Goal: Task Accomplishment & Management: Manage account settings

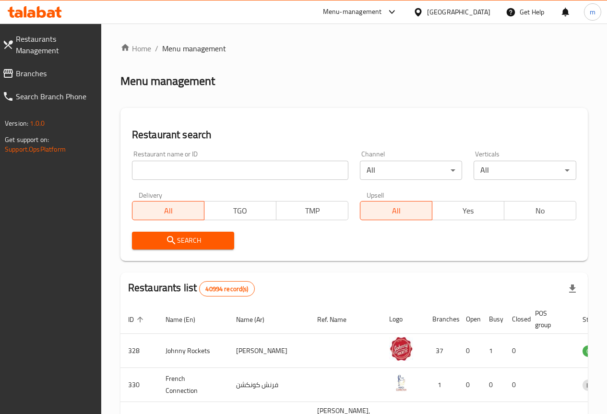
click at [49, 37] on span "Restaurants Management" at bounding box center [55, 44] width 78 height 23
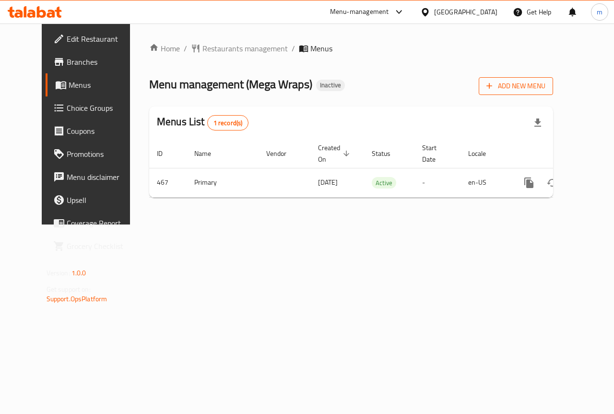
click at [536, 91] on span "Add New Menu" at bounding box center [516, 86] width 59 height 12
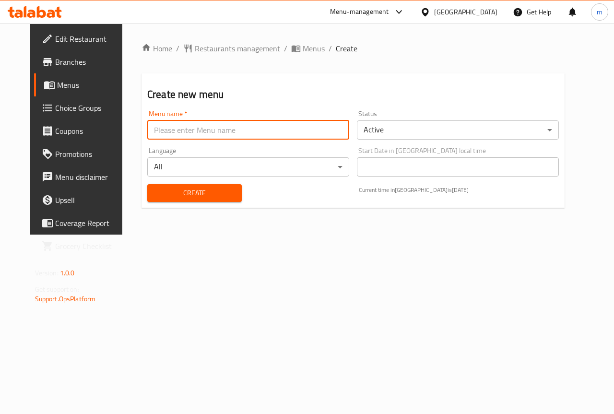
click at [206, 130] on input "text" at bounding box center [248, 129] width 202 height 19
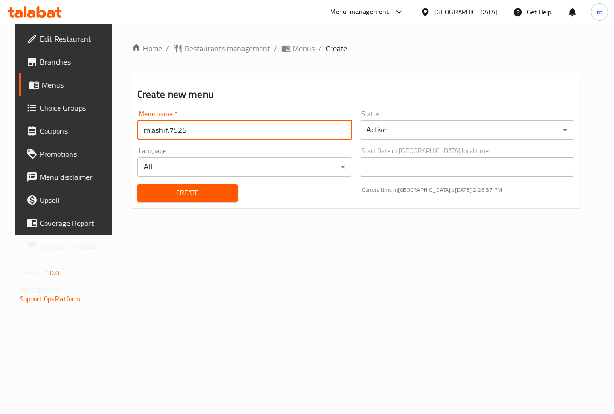
click at [212, 191] on span "Create" at bounding box center [187, 193] width 85 height 12
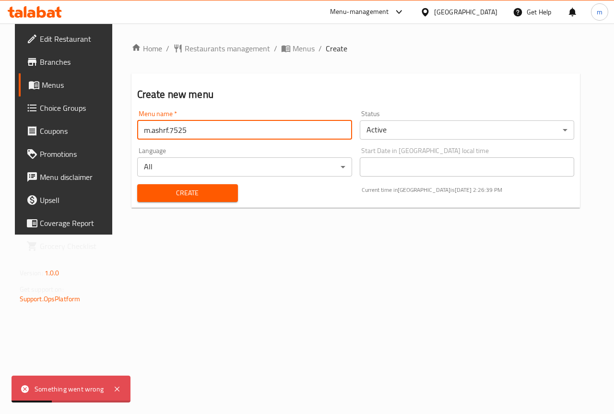
click at [210, 133] on input "m.ashrf.7525" at bounding box center [244, 129] width 215 height 19
click at [203, 132] on input "m.ashrf.7525" at bounding box center [244, 129] width 215 height 19
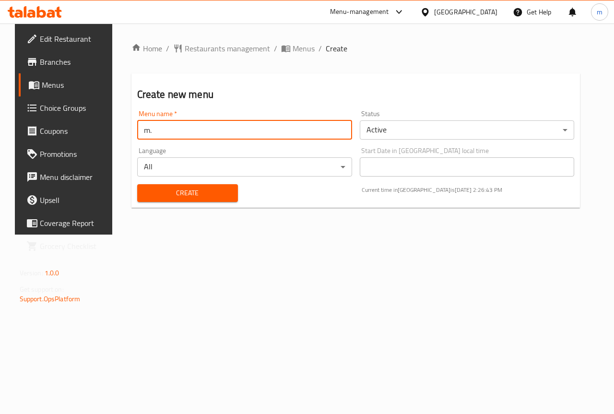
type input "m"
type input "mahmoud"
click at [225, 196] on span "Create" at bounding box center [187, 193] width 85 height 12
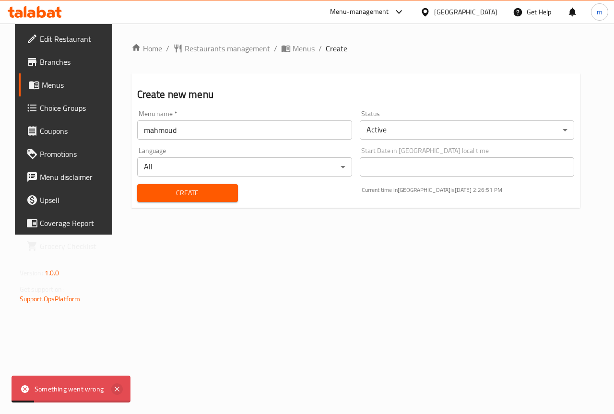
click at [118, 391] on icon at bounding box center [117, 389] width 5 height 5
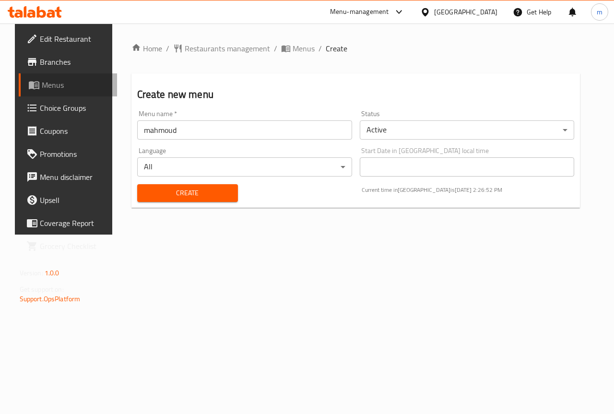
click at [55, 87] on span "Menus" at bounding box center [76, 85] width 68 height 12
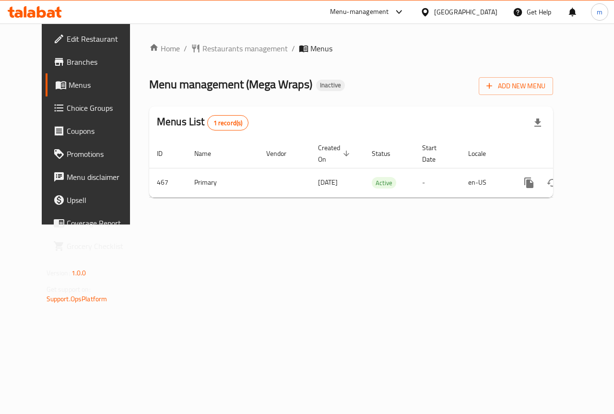
click at [69, 87] on span "Menus" at bounding box center [103, 85] width 68 height 12
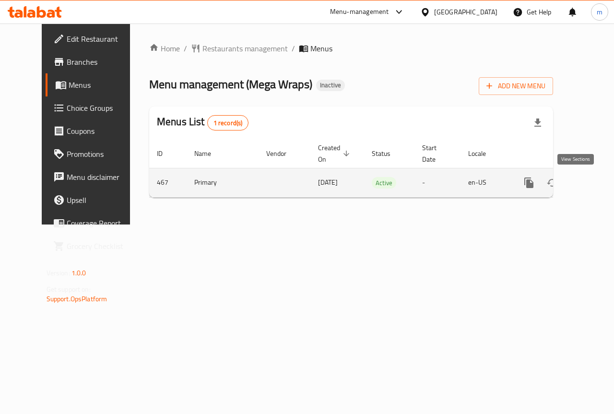
click at [587, 187] on link "enhanced table" at bounding box center [598, 182] width 23 height 23
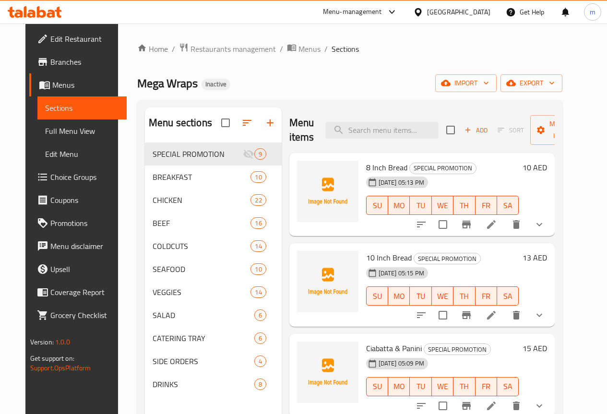
click at [53, 88] on span "Menus" at bounding box center [85, 85] width 67 height 12
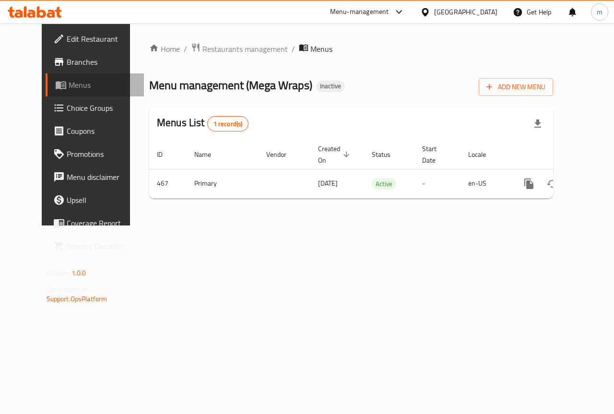
click at [69, 84] on span "Menus" at bounding box center [103, 85] width 68 height 12
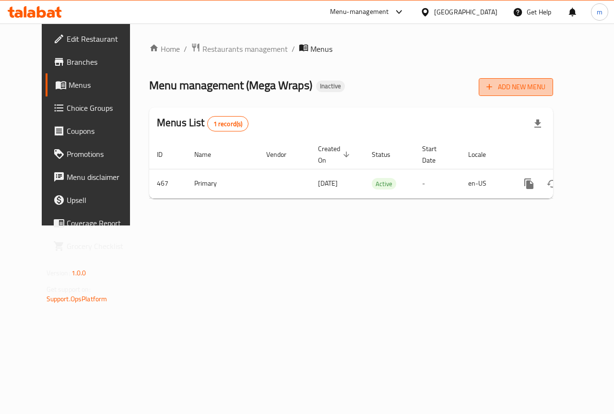
click at [494, 90] on icon "button" at bounding box center [490, 87] width 10 height 10
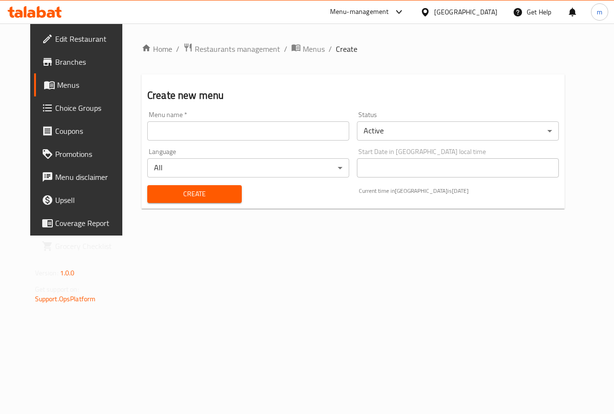
click at [176, 141] on div "Menu name   * Menu name *" at bounding box center [248, 125] width 210 height 37
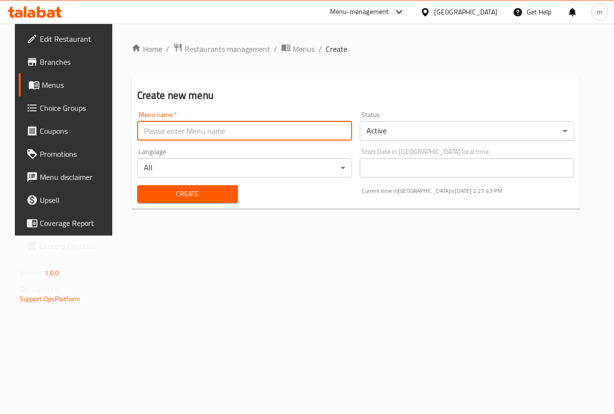
click at [177, 138] on input "text" at bounding box center [244, 130] width 215 height 19
click at [154, 188] on span "Create" at bounding box center [187, 194] width 85 height 12
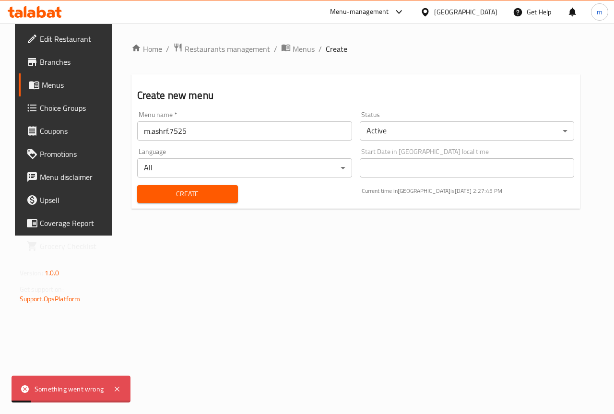
click at [119, 395] on div "Something went wrong" at bounding box center [71, 389] width 119 height 27
click at [119, 392] on icon at bounding box center [117, 389] width 12 height 12
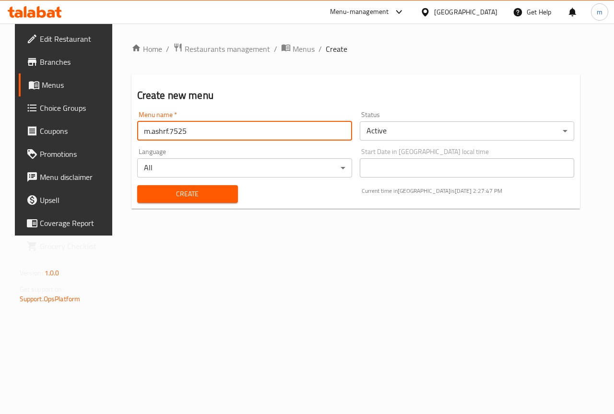
click at [266, 121] on input "m.ashrf.7525" at bounding box center [244, 130] width 215 height 19
type input "m.ashrf."
click at [172, 236] on div "Home / Restaurants management / Menus / Create Create new menu Menu name   * m.…" at bounding box center [356, 130] width 488 height 212
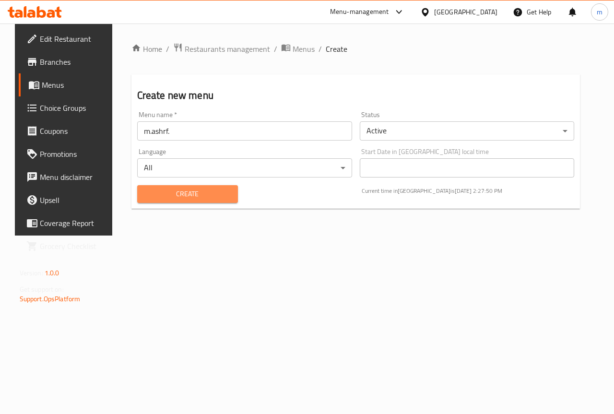
click at [183, 196] on span "Create" at bounding box center [187, 194] width 85 height 12
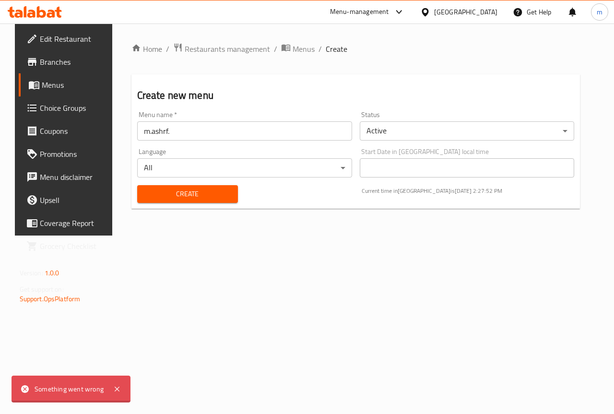
click at [186, 120] on div "Menu name   * m.ashrf. Menu name *" at bounding box center [244, 125] width 215 height 29
click at [182, 128] on input "m.ashrf." at bounding box center [244, 130] width 215 height 19
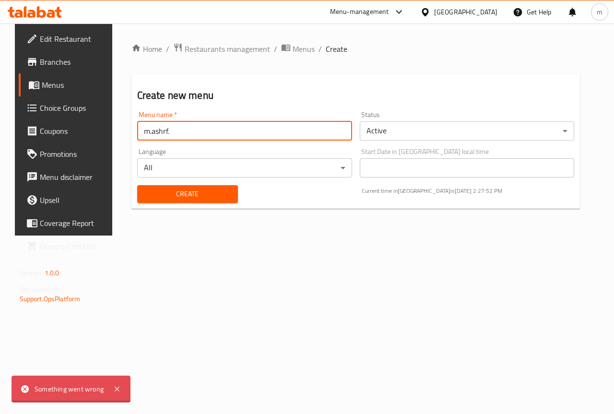
click at [182, 128] on input "m.ashrf." at bounding box center [244, 130] width 215 height 19
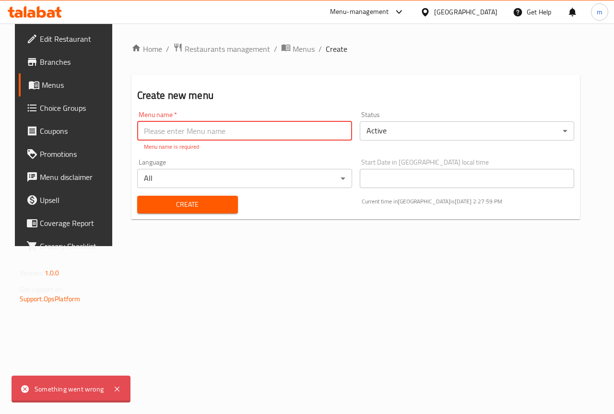
click at [163, 131] on input "text" at bounding box center [244, 130] width 215 height 19
click at [162, 131] on input "text" at bounding box center [244, 130] width 215 height 19
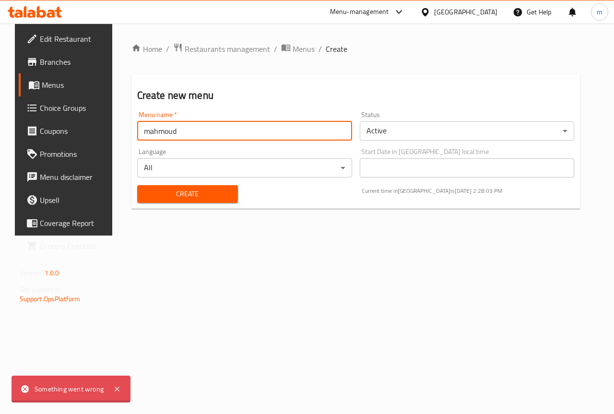
type input "mahmoud"
click at [163, 199] on span "Create" at bounding box center [187, 194] width 85 height 12
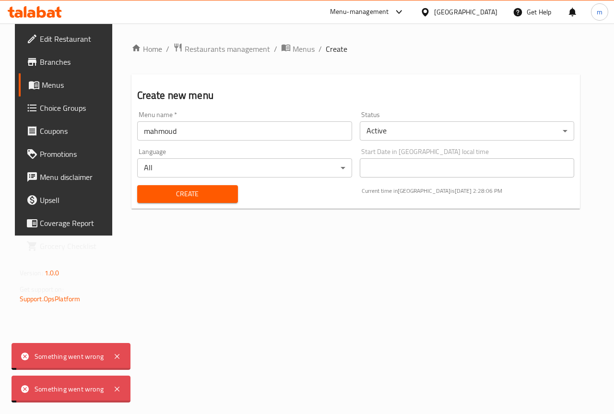
click at [118, 392] on icon at bounding box center [117, 389] width 5 height 5
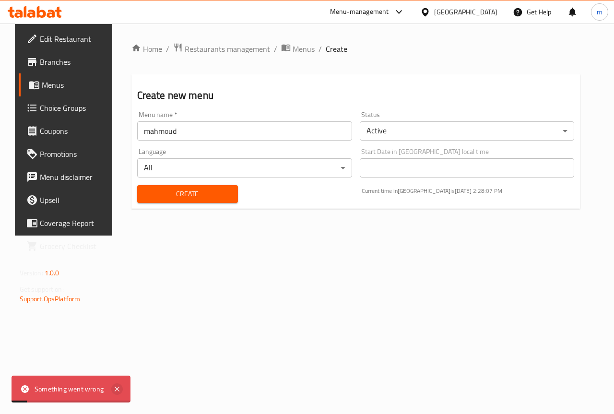
click at [119, 387] on icon at bounding box center [117, 389] width 12 height 12
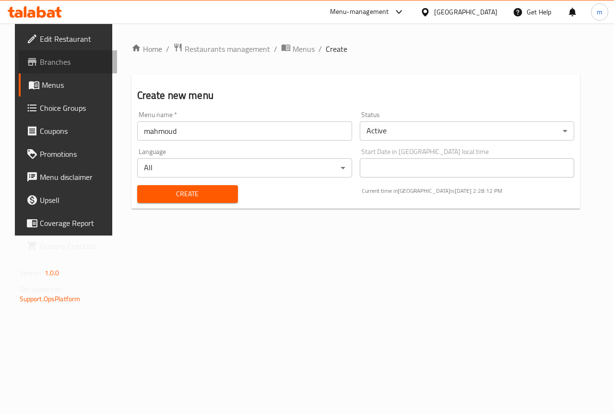
click at [64, 66] on span "Branches" at bounding box center [75, 62] width 70 height 12
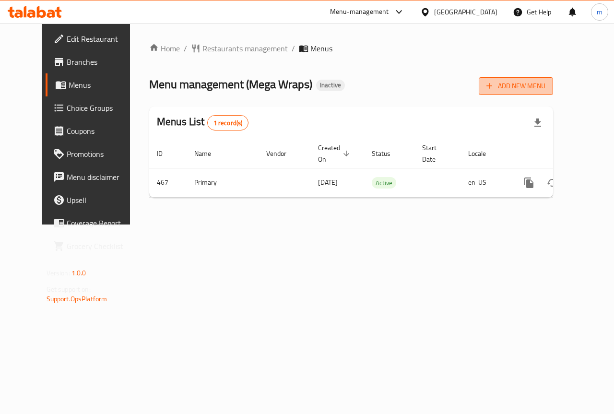
click at [546, 84] on span "Add New Menu" at bounding box center [516, 86] width 59 height 12
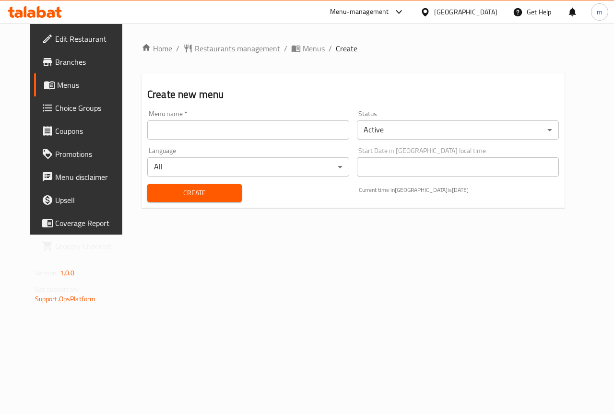
click at [246, 133] on input "text" at bounding box center [248, 129] width 202 height 19
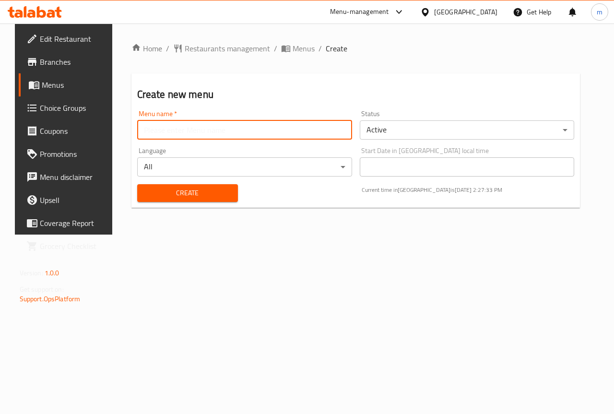
type input "m.ashrf.7525"
click at [174, 189] on span "Create" at bounding box center [187, 193] width 85 height 12
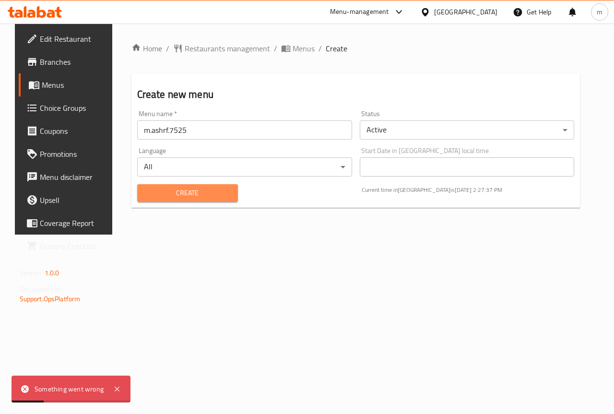
click at [174, 196] on span "Create" at bounding box center [187, 193] width 85 height 12
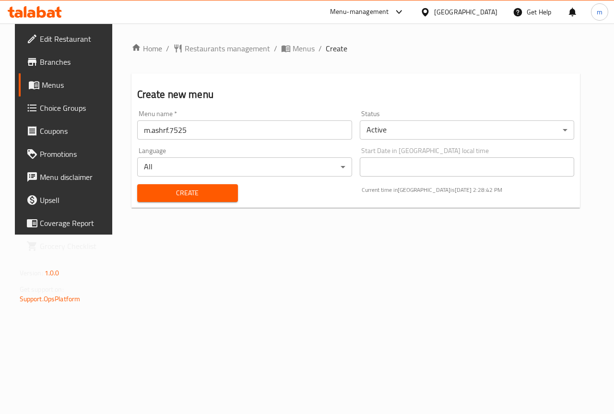
click at [208, 191] on span "Create" at bounding box center [187, 193] width 85 height 12
click at [229, 126] on input "m.ashrf.7525" at bounding box center [244, 129] width 215 height 19
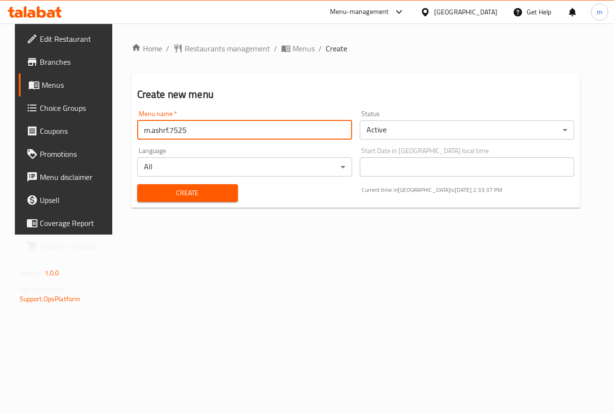
drag, startPoint x: 228, startPoint y: 127, endPoint x: 198, endPoint y: 182, distance: 63.2
click at [228, 127] on input "m.ashrf.7525" at bounding box center [244, 129] width 215 height 19
click at [198, 188] on span "Create" at bounding box center [187, 193] width 85 height 12
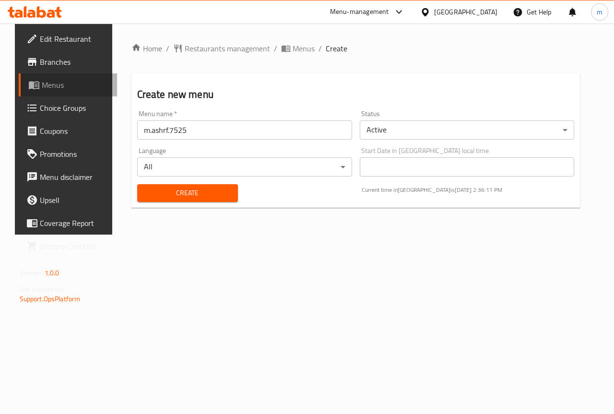
click at [42, 90] on span "Menus" at bounding box center [76, 85] width 68 height 12
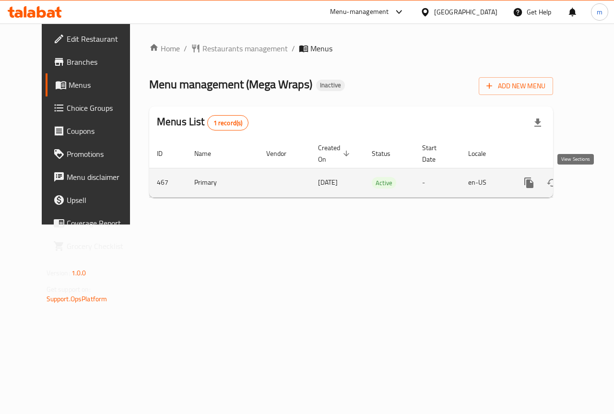
click at [587, 179] on link "enhanced table" at bounding box center [598, 182] width 23 height 23
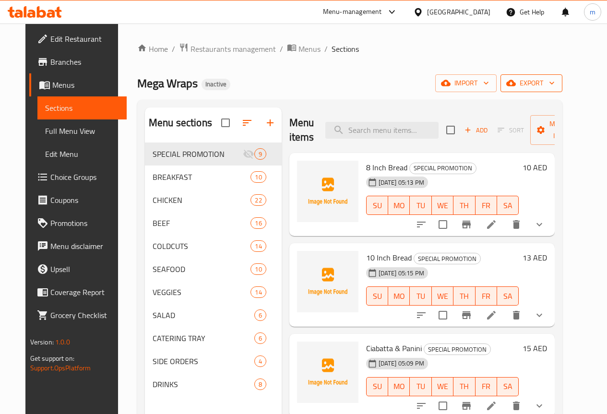
click at [545, 84] on span "export" at bounding box center [531, 83] width 47 height 12
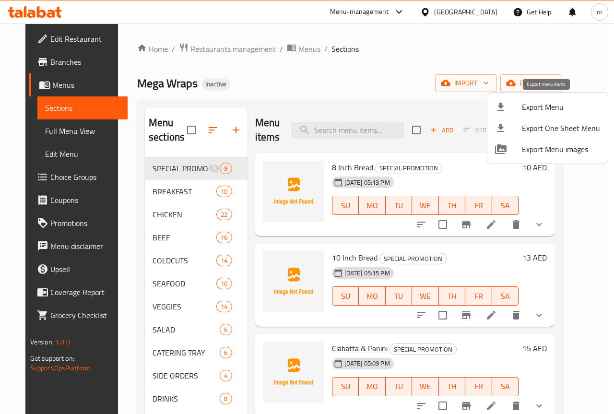
click at [517, 105] on div at bounding box center [508, 107] width 27 height 12
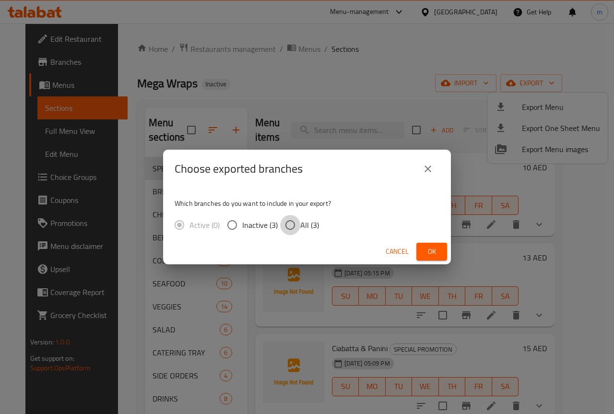
drag, startPoint x: 281, startPoint y: 231, endPoint x: 303, endPoint y: 223, distance: 23.5
click at [282, 231] on input "All (3)" at bounding box center [290, 225] width 20 height 20
radio input "true"
click at [430, 254] on span "Ok" at bounding box center [431, 252] width 15 height 12
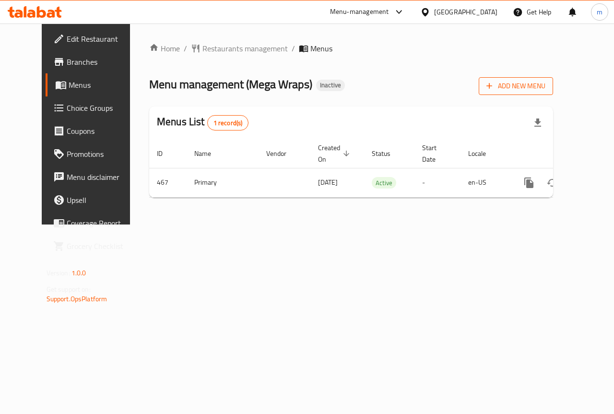
click at [546, 87] on span "Add New Menu" at bounding box center [516, 86] width 59 height 12
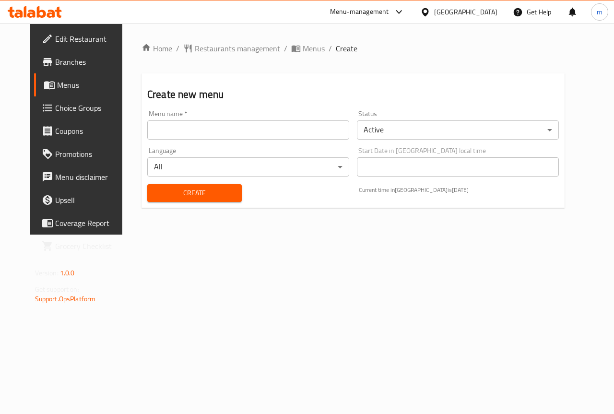
click at [272, 131] on input "text" at bounding box center [248, 129] width 202 height 19
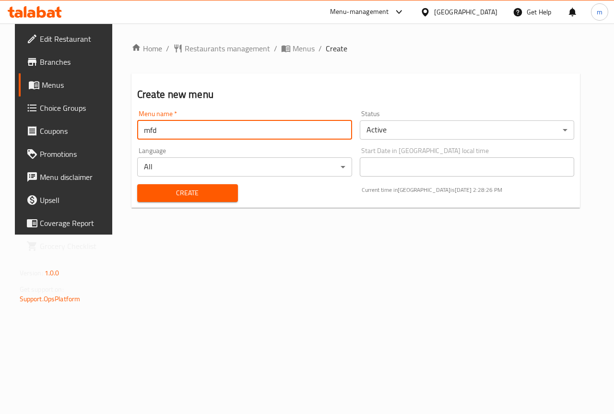
drag, startPoint x: 302, startPoint y: 134, endPoint x: 283, endPoint y: 133, distance: 19.2
click at [283, 133] on input "mfd" at bounding box center [244, 129] width 215 height 19
type input "fghf"
click at [193, 203] on div "Create" at bounding box center [187, 193] width 112 height 29
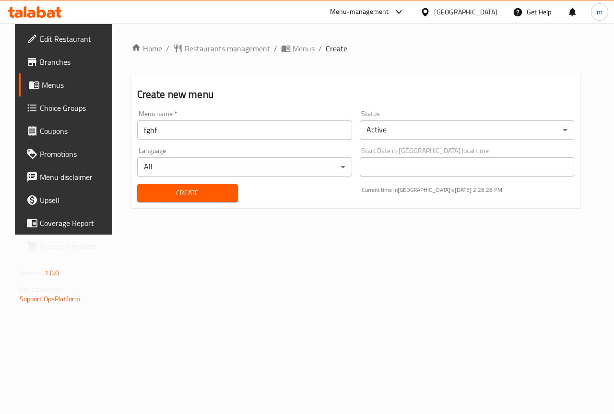
click at [192, 195] on span "Create" at bounding box center [187, 193] width 85 height 12
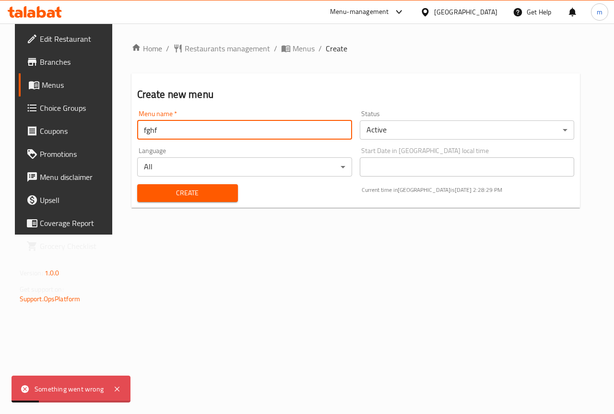
click at [194, 131] on input "fghf" at bounding box center [244, 129] width 215 height 19
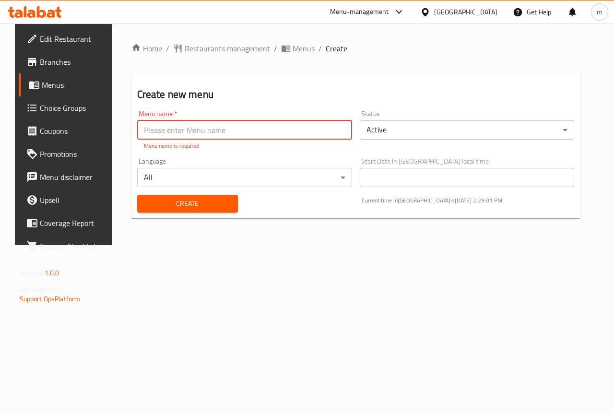
click at [182, 127] on input "text" at bounding box center [244, 129] width 215 height 19
click at [212, 127] on input "text" at bounding box center [244, 129] width 215 height 19
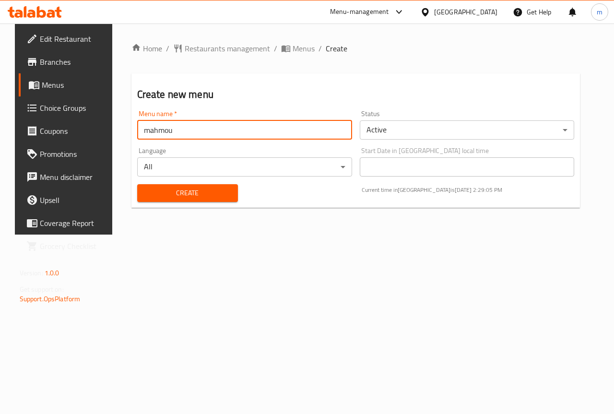
type input "mahmoud"
click at [212, 127] on input "mahmoud" at bounding box center [244, 129] width 215 height 19
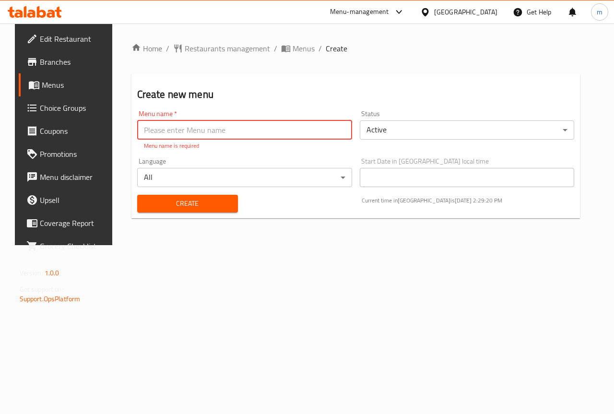
paste input "mahmoud"
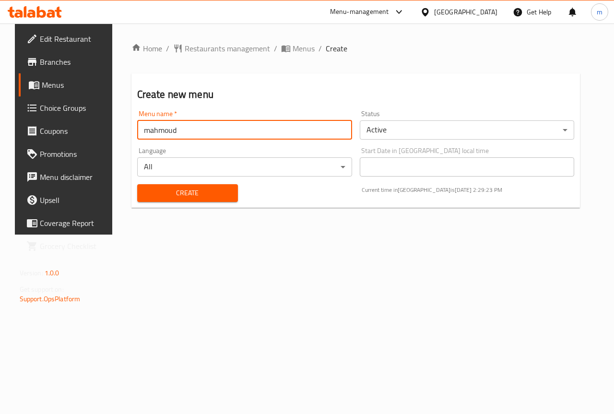
click at [179, 191] on span "Create" at bounding box center [187, 193] width 85 height 12
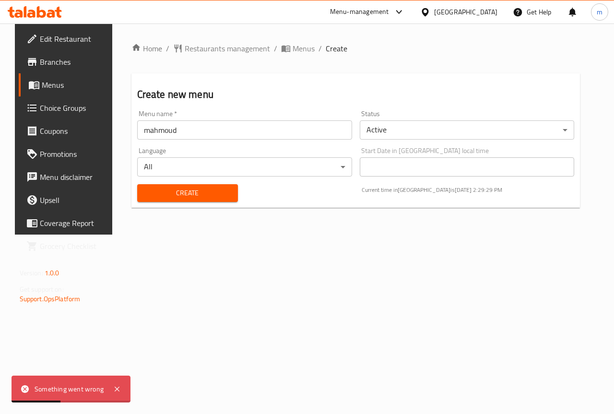
click at [237, 139] on input "mahmoud" at bounding box center [244, 129] width 215 height 19
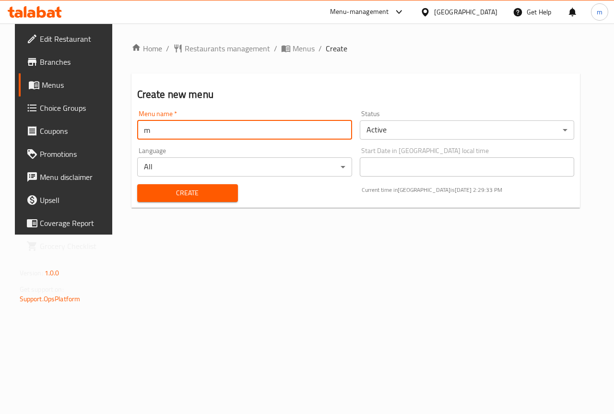
type input "m.ashrf.7525"
click at [293, 48] on span "Menus" at bounding box center [304, 49] width 22 height 12
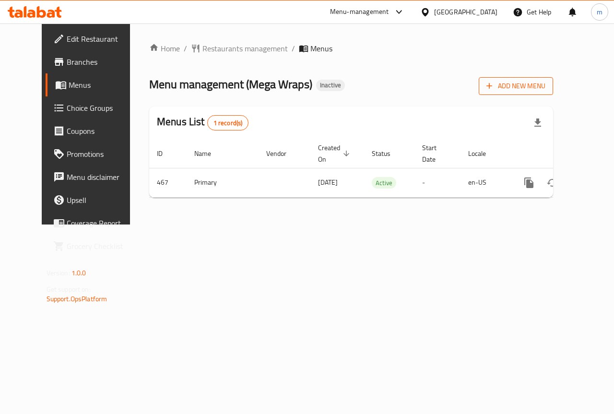
click at [536, 86] on span "Add New Menu" at bounding box center [516, 86] width 59 height 12
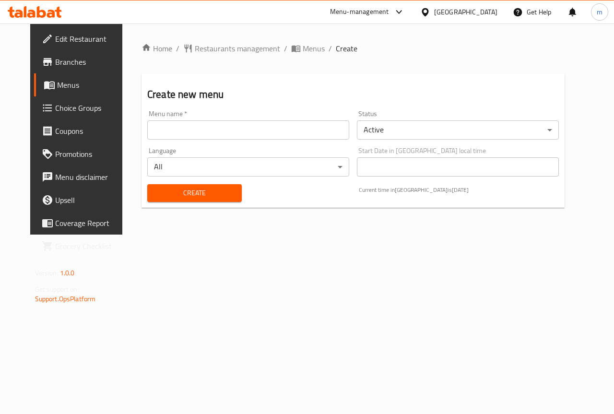
click at [278, 126] on input "text" at bounding box center [248, 129] width 202 height 19
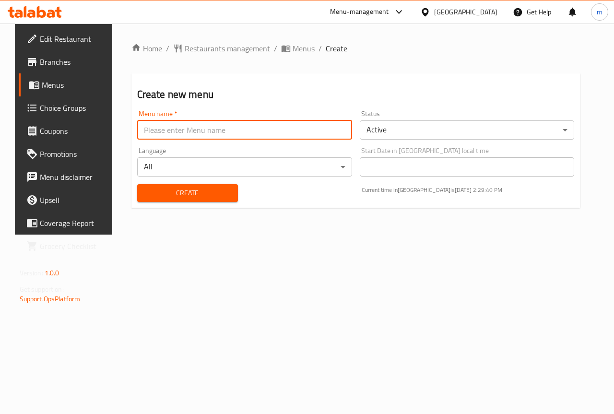
click at [278, 126] on input "text" at bounding box center [244, 129] width 215 height 19
paste input "mahmoud"
type input "mahmoud"
click at [211, 201] on button "Create" at bounding box center [187, 193] width 101 height 18
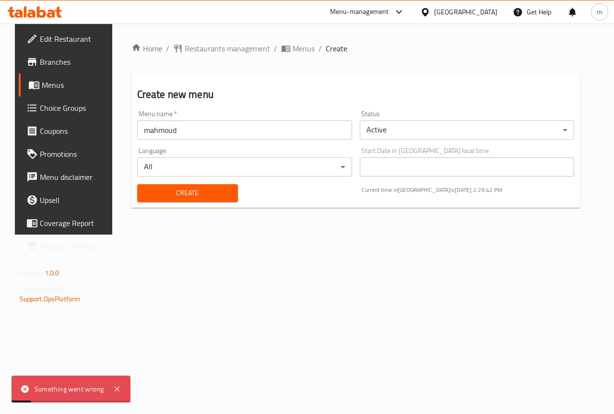
click at [152, 129] on input "mahmoud" at bounding box center [244, 129] width 215 height 19
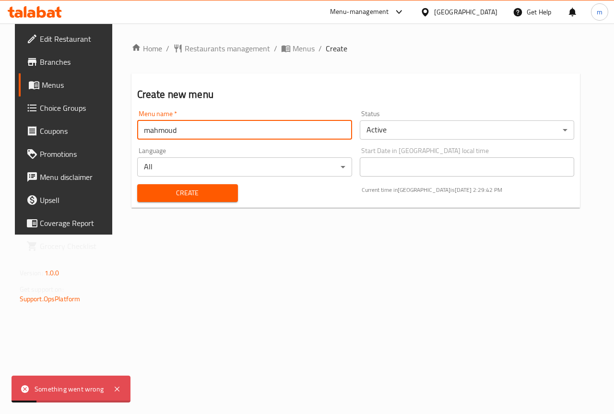
click at [152, 129] on input "mahmoud" at bounding box center [244, 129] width 215 height 19
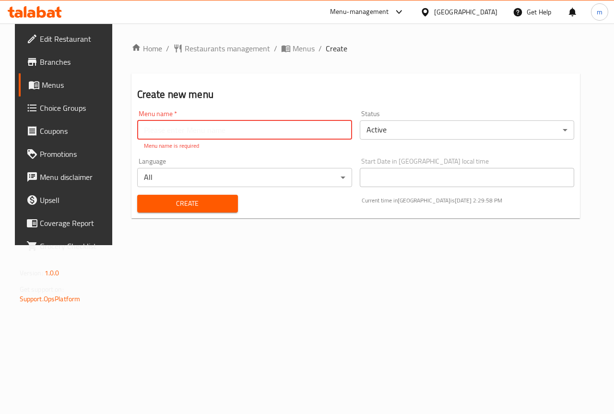
click at [183, 134] on input "text" at bounding box center [244, 129] width 215 height 19
click at [293, 54] on span "Menus" at bounding box center [304, 49] width 22 height 12
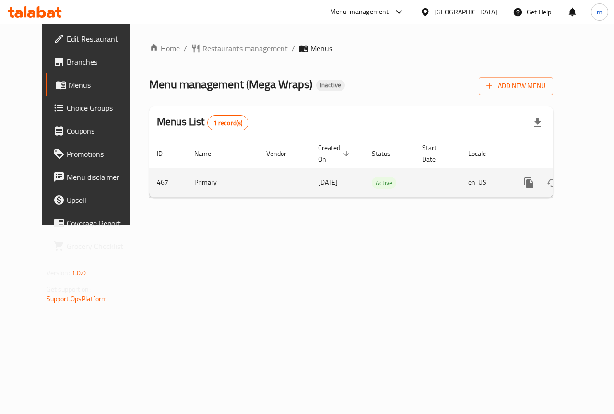
click at [415, 186] on td "-" at bounding box center [438, 182] width 46 height 29
click at [587, 180] on link "enhanced table" at bounding box center [598, 182] width 23 height 23
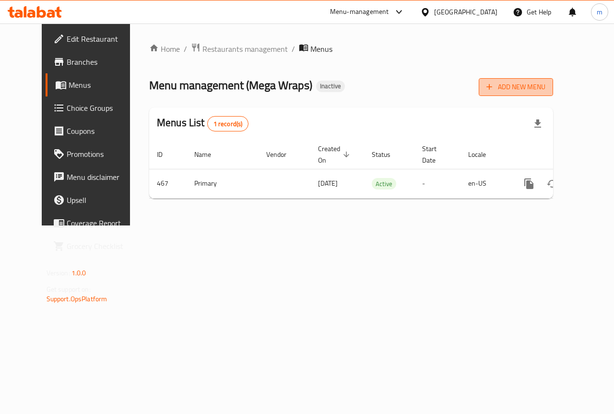
click at [546, 87] on span "Add New Menu" at bounding box center [516, 87] width 59 height 12
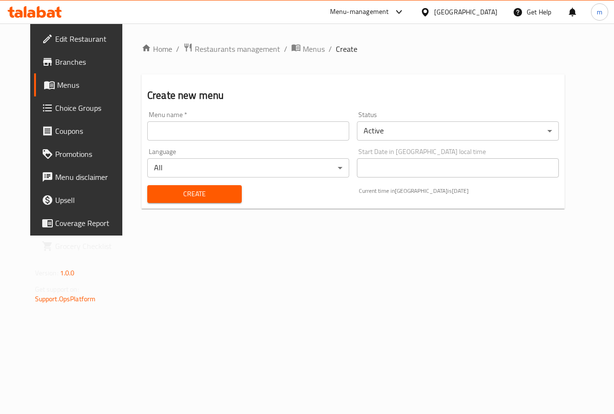
click at [191, 124] on input "text" at bounding box center [248, 130] width 202 height 19
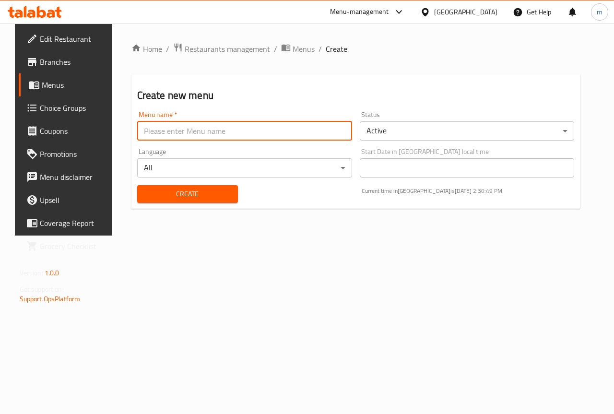
paste input "mahmoud"
type input "mahmoud"
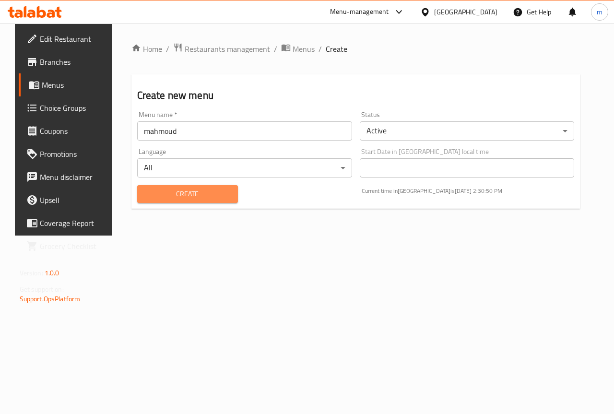
click at [150, 191] on span "Create" at bounding box center [187, 194] width 85 height 12
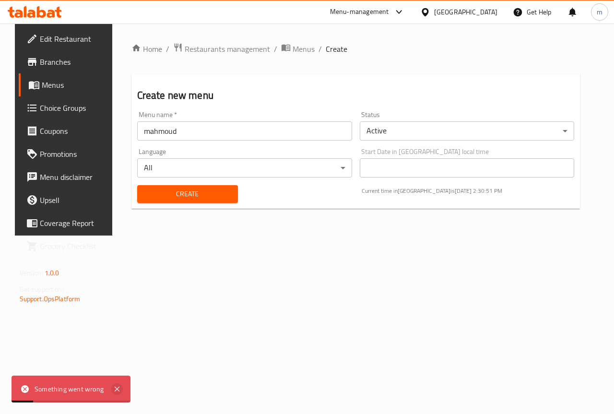
click at [116, 392] on icon at bounding box center [117, 389] width 12 height 12
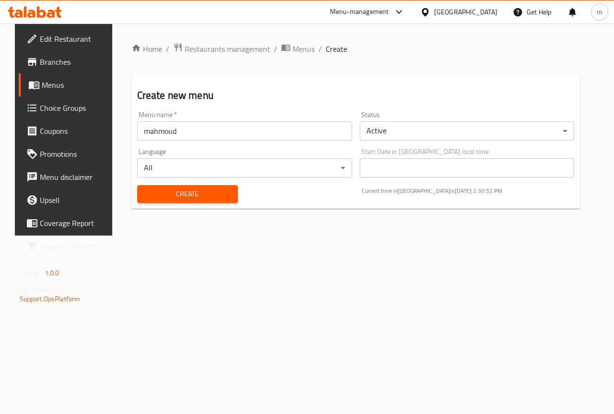
click at [187, 138] on input "mahmoud" at bounding box center [244, 130] width 215 height 19
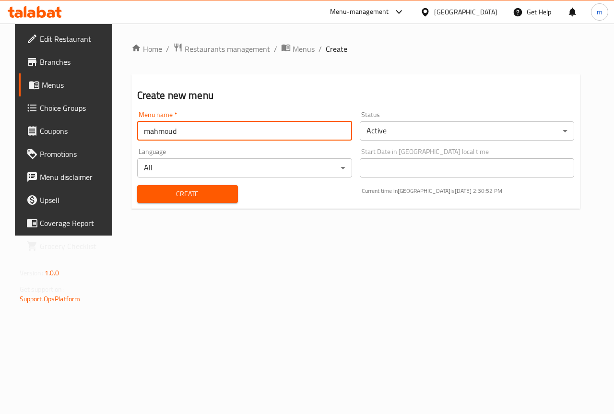
click at [187, 138] on input "mahmoud" at bounding box center [244, 130] width 215 height 19
click at [184, 196] on span "Create" at bounding box center [187, 194] width 85 height 12
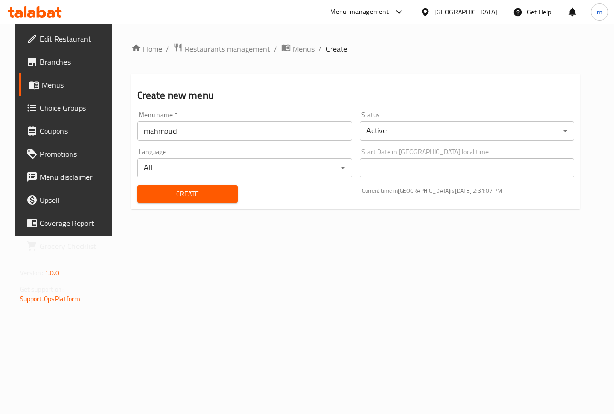
click at [169, 129] on input "mahmoud" at bounding box center [244, 130] width 215 height 19
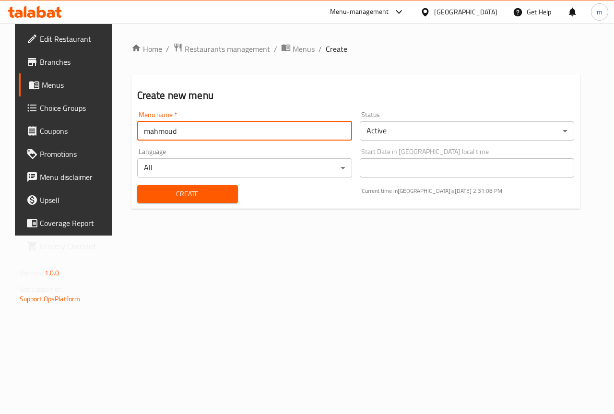
click at [169, 129] on input "mahmoud" at bounding box center [244, 130] width 215 height 19
click at [137, 185] on button "Create" at bounding box center [187, 194] width 101 height 18
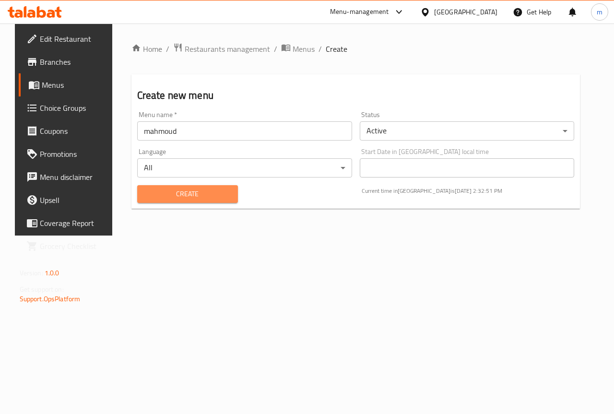
click at [187, 190] on span "Create" at bounding box center [187, 194] width 85 height 12
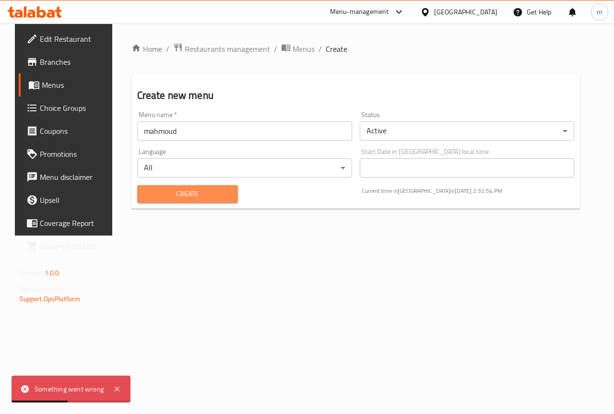
click at [185, 190] on span "Create" at bounding box center [187, 194] width 85 height 12
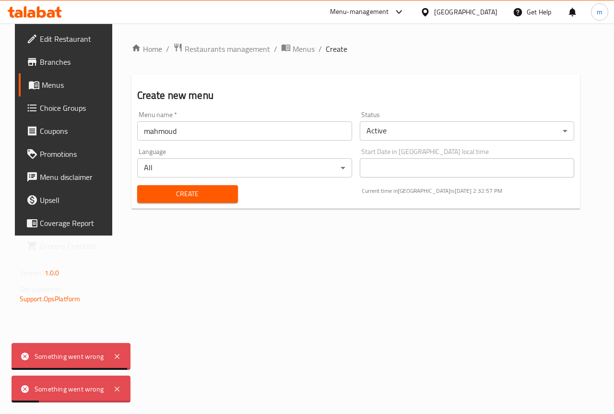
click at [49, 79] on link "Menus" at bounding box center [68, 84] width 99 height 23
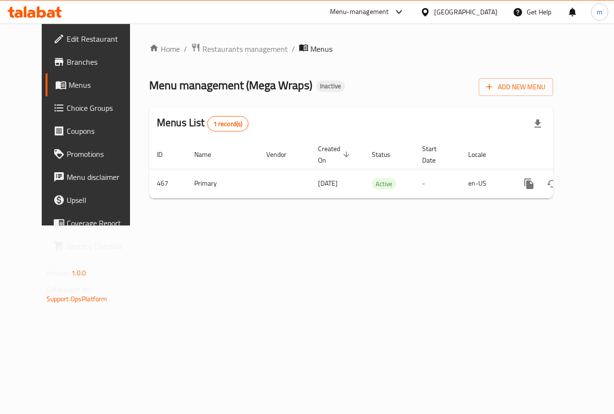
click at [310, 47] on span "Menus" at bounding box center [321, 49] width 22 height 12
click at [310, 48] on span "Menus" at bounding box center [321, 49] width 22 height 12
click at [224, 45] on span "Restaurants management" at bounding box center [245, 49] width 85 height 12
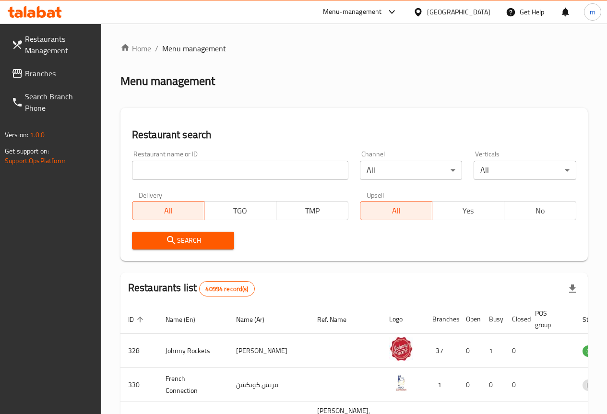
click at [60, 71] on span "Branches" at bounding box center [59, 74] width 69 height 12
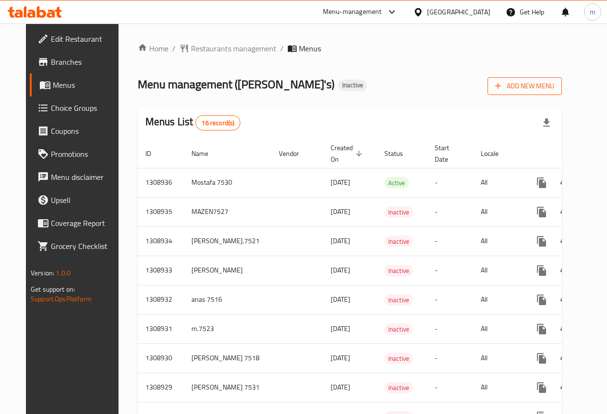
click at [533, 90] on span "Add New Menu" at bounding box center [524, 86] width 59 height 12
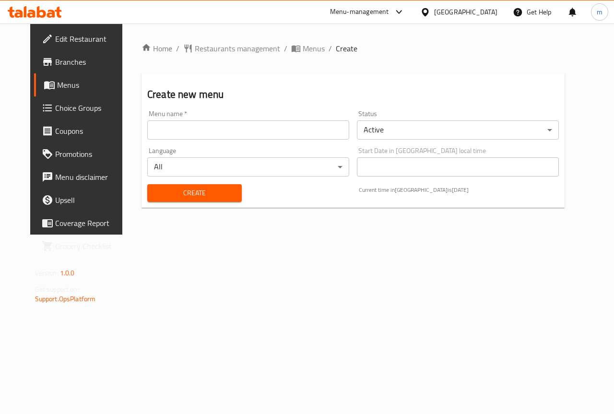
click at [261, 132] on input "text" at bounding box center [248, 129] width 202 height 19
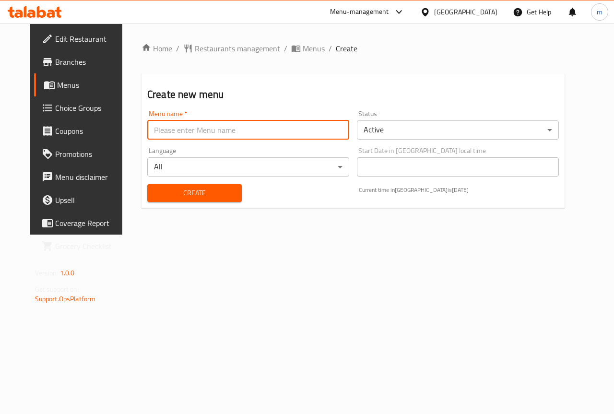
click at [261, 132] on input "text" at bounding box center [248, 129] width 202 height 19
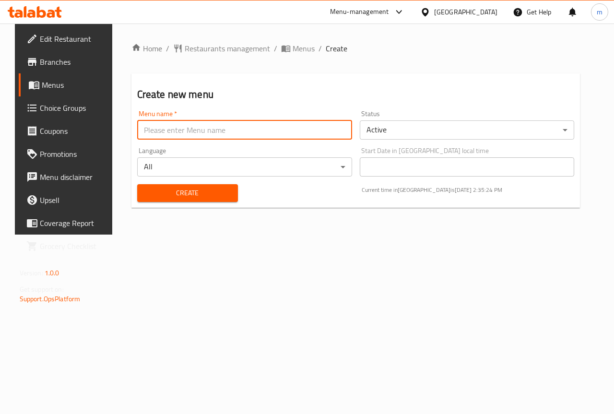
type input "mahmoud"
click at [195, 190] on span "Create" at bounding box center [187, 193] width 85 height 12
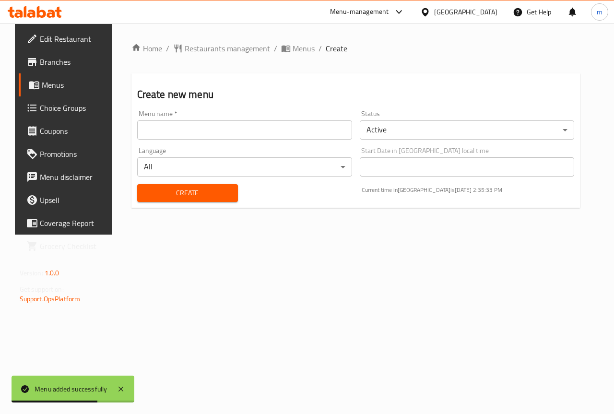
click at [54, 81] on span "Menus" at bounding box center [76, 85] width 68 height 12
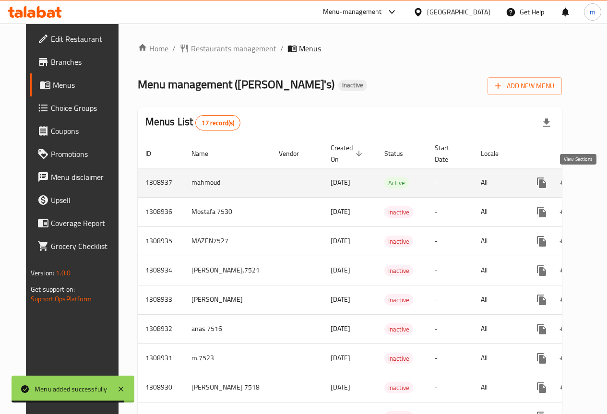
click at [605, 182] on icon "enhanced table" at bounding box center [611, 183] width 12 height 12
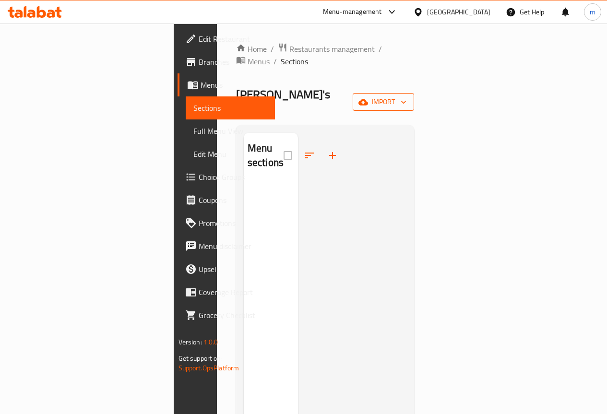
click at [414, 93] on button "import" at bounding box center [383, 102] width 61 height 18
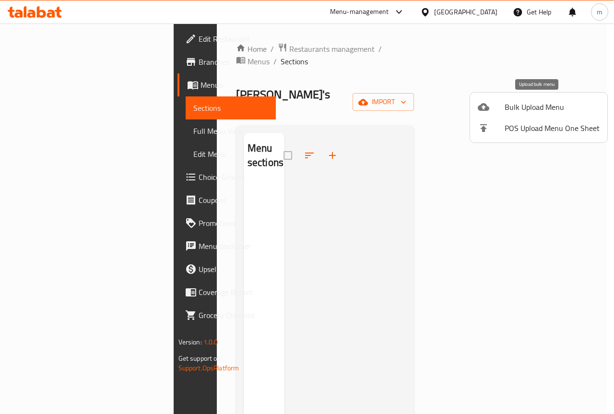
click at [525, 110] on span "Bulk Upload Menu" at bounding box center [552, 107] width 95 height 12
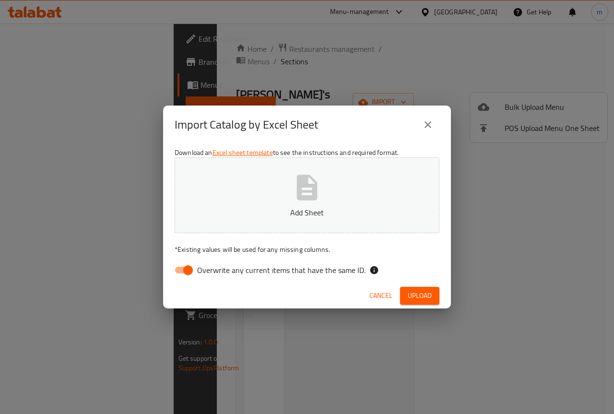
click at [230, 276] on span "Overwrite any current items that have the same ID." at bounding box center [281, 270] width 168 height 12
click at [215, 276] on input "Overwrite any current items that have the same ID." at bounding box center [188, 270] width 55 height 18
checkbox input "false"
click at [420, 295] on span "Upload" at bounding box center [420, 296] width 24 height 12
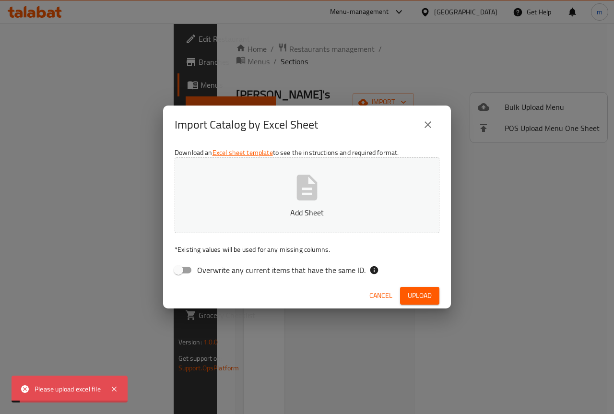
click at [326, 199] on button "Add Sheet" at bounding box center [307, 195] width 265 height 76
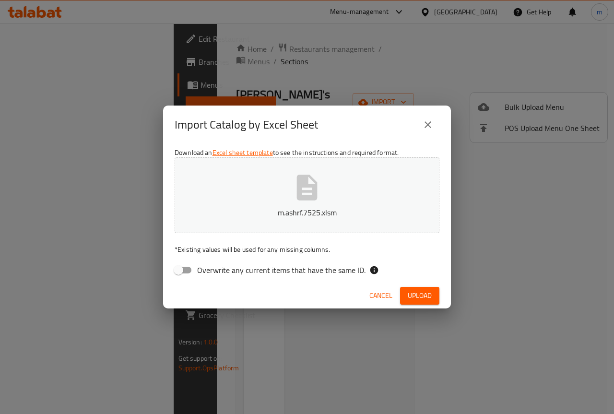
click at [409, 292] on span "Upload" at bounding box center [420, 296] width 24 height 12
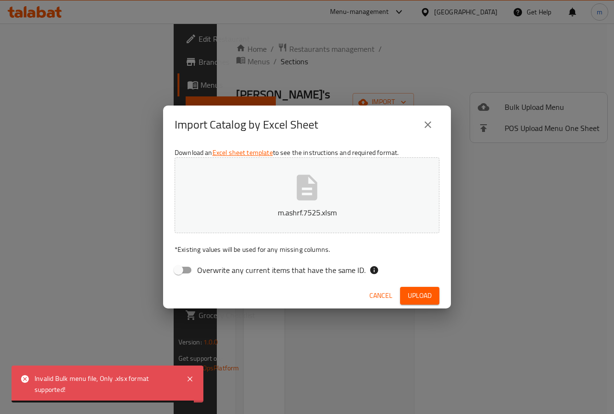
click at [423, 300] on span "Upload" at bounding box center [420, 296] width 24 height 12
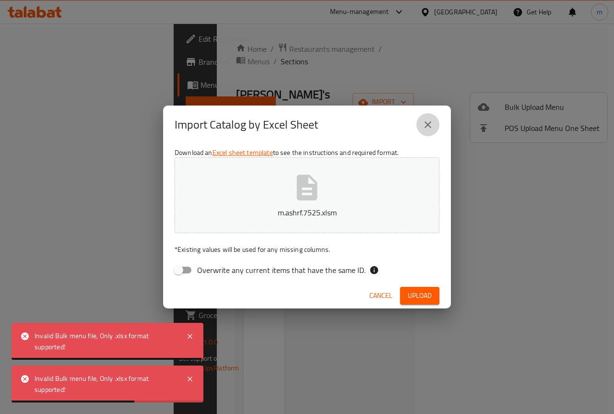
click at [430, 130] on icon "close" at bounding box center [428, 125] width 12 height 12
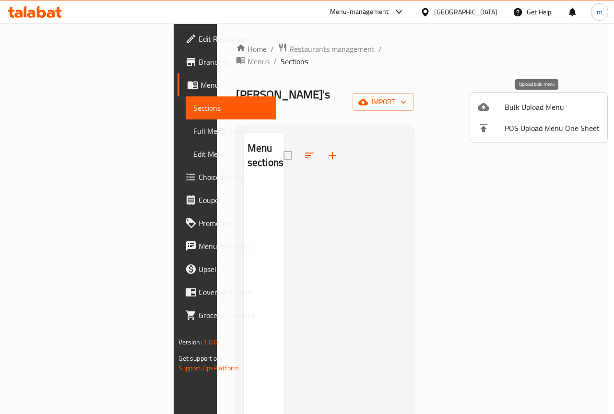
click at [535, 105] on span "Bulk Upload Menu" at bounding box center [552, 107] width 95 height 12
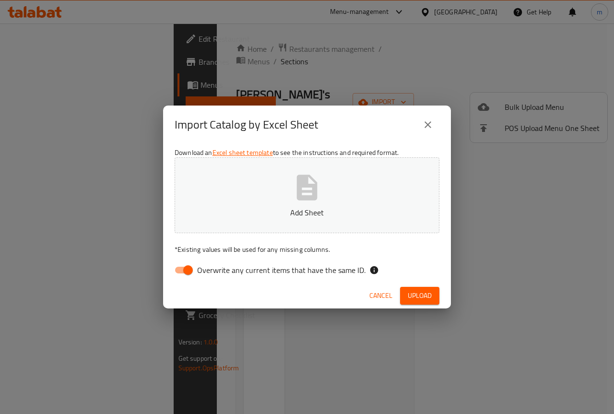
click at [253, 269] on span "Overwrite any current items that have the same ID." at bounding box center [281, 270] width 168 height 12
click at [215, 269] on input "Overwrite any current items that have the same ID." at bounding box center [188, 270] width 55 height 18
checkbox input "false"
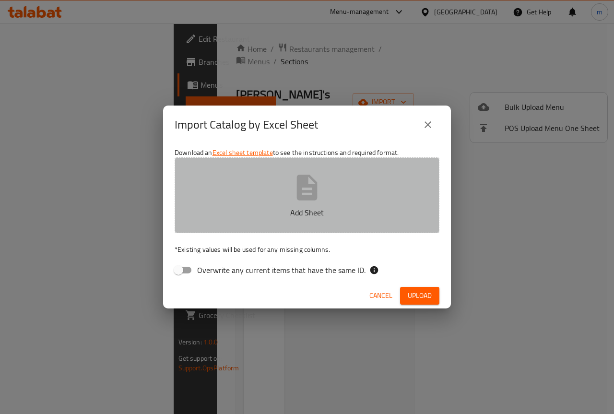
click at [281, 206] on button "Add Sheet" at bounding box center [307, 195] width 265 height 76
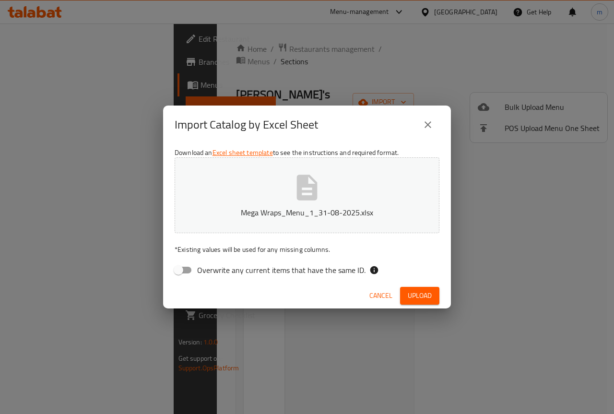
click at [410, 293] on span "Upload" at bounding box center [420, 296] width 24 height 12
click at [383, 291] on span "Cancel" at bounding box center [389, 296] width 23 height 12
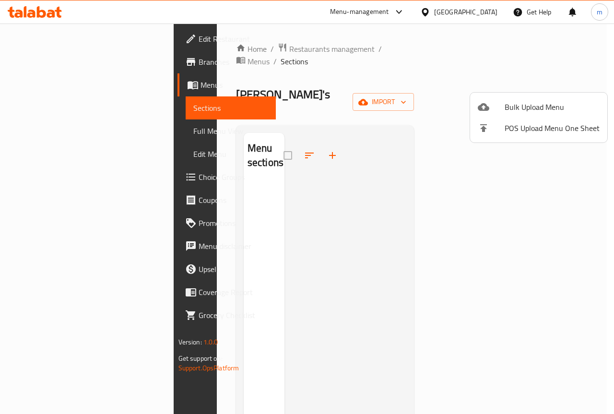
click at [414, 227] on div at bounding box center [307, 207] width 614 height 414
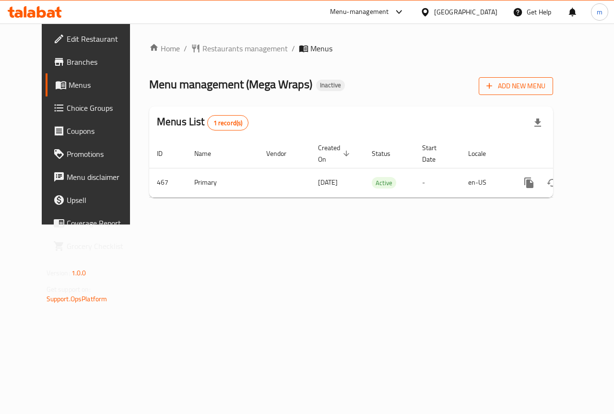
click at [494, 84] on icon "button" at bounding box center [490, 86] width 10 height 10
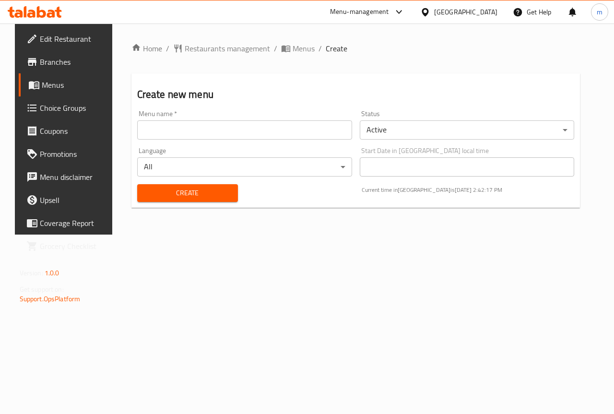
click at [42, 79] on span "Menus" at bounding box center [76, 85] width 68 height 12
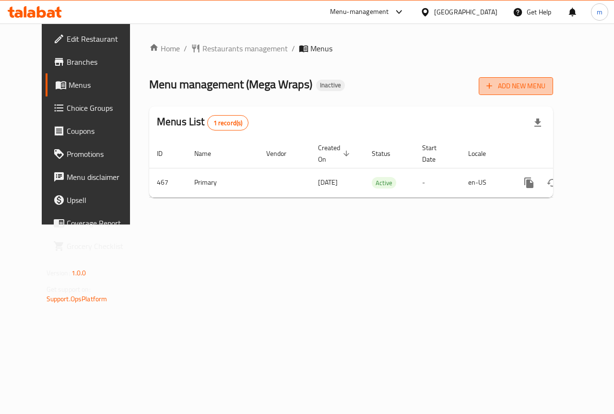
click at [546, 88] on span "Add New Menu" at bounding box center [516, 86] width 59 height 12
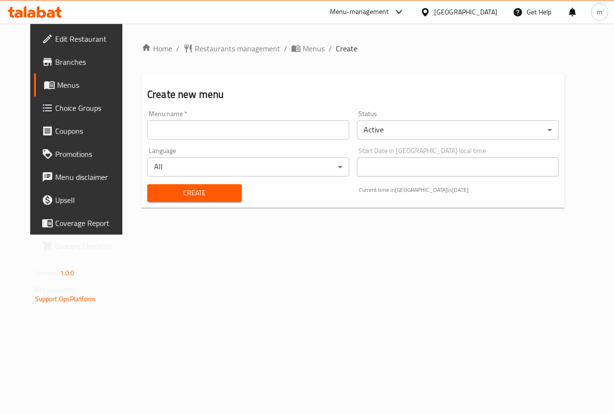
click at [247, 135] on input "text" at bounding box center [248, 129] width 202 height 19
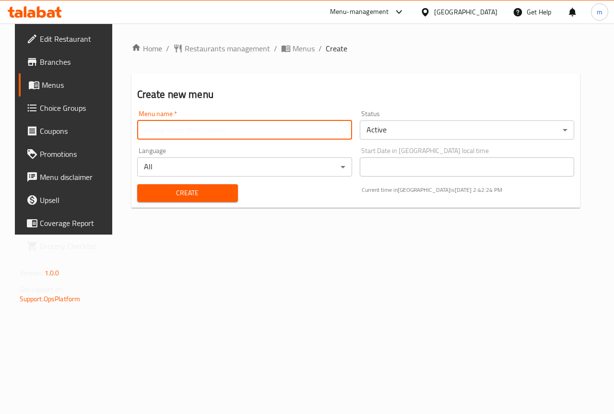
type input "mahmoud"
click at [183, 190] on span "Create" at bounding box center [187, 193] width 85 height 12
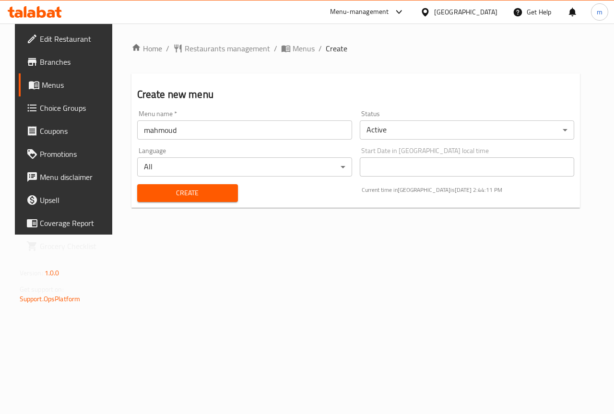
click at [41, 64] on span "Branches" at bounding box center [75, 62] width 70 height 12
click at [64, 62] on span "Branches" at bounding box center [75, 62] width 70 height 12
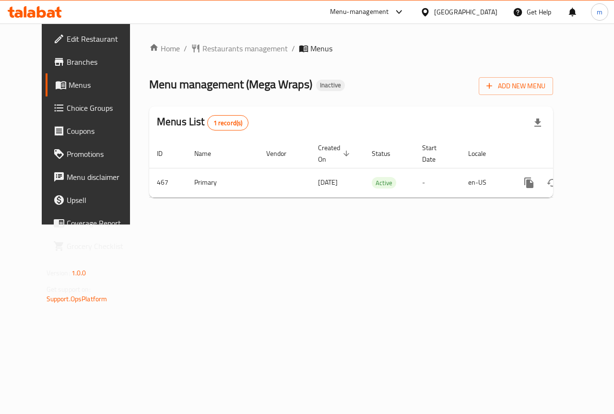
click at [67, 61] on span "Branches" at bounding box center [102, 62] width 70 height 12
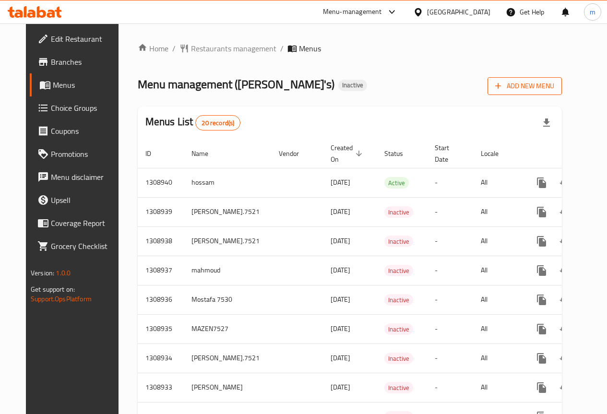
click at [503, 89] on icon "button" at bounding box center [498, 86] width 10 height 10
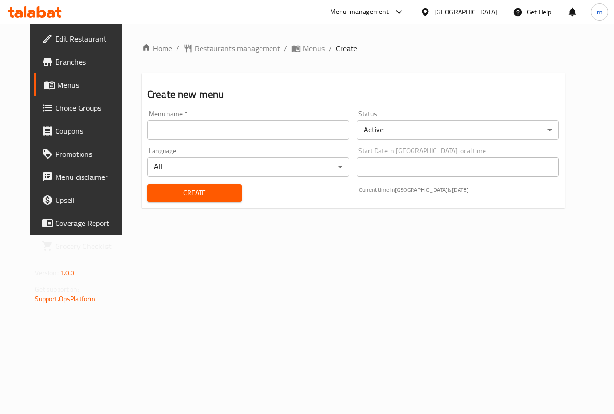
click at [203, 129] on input "text" at bounding box center [248, 129] width 202 height 19
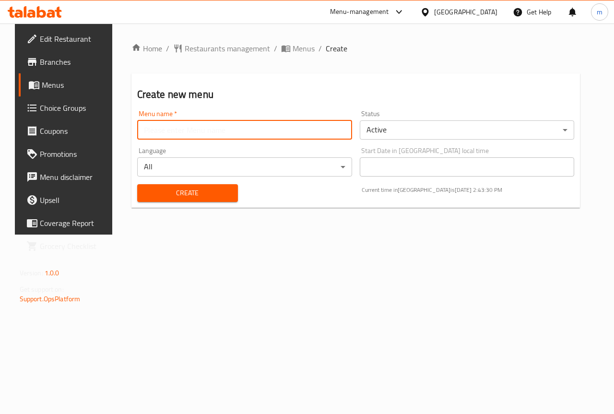
type input "mahmoud"
click at [190, 191] on span "Create" at bounding box center [187, 193] width 85 height 12
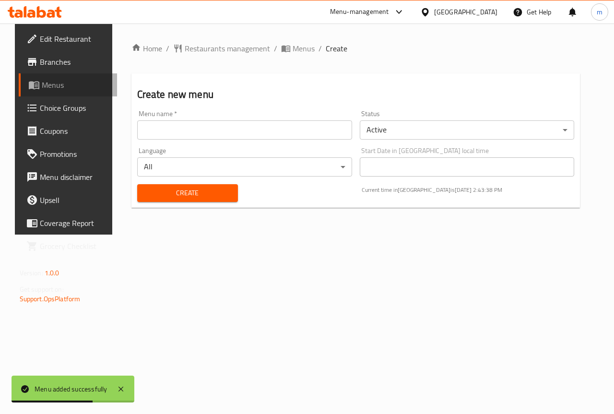
click at [81, 80] on span "Menus" at bounding box center [76, 85] width 68 height 12
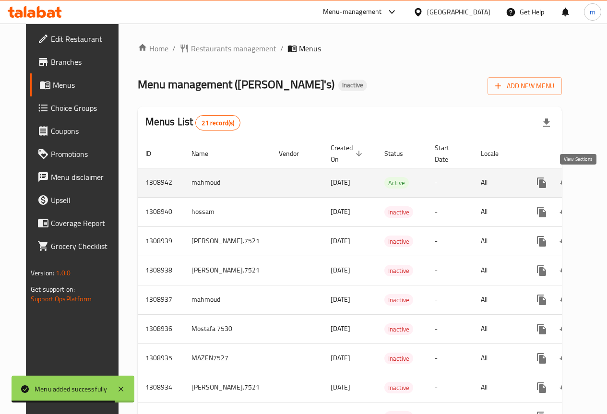
click at [605, 179] on icon "enhanced table" at bounding box center [611, 183] width 12 height 12
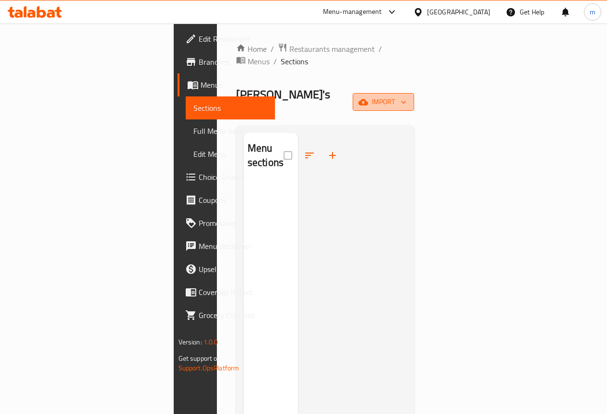
click at [406, 96] on span "import" at bounding box center [383, 102] width 46 height 12
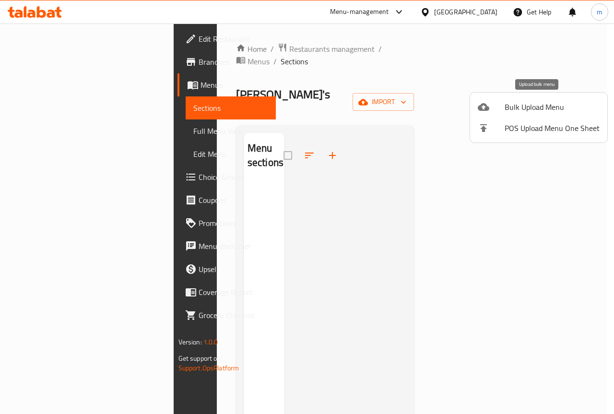
click at [542, 111] on span "Bulk Upload Menu" at bounding box center [552, 107] width 95 height 12
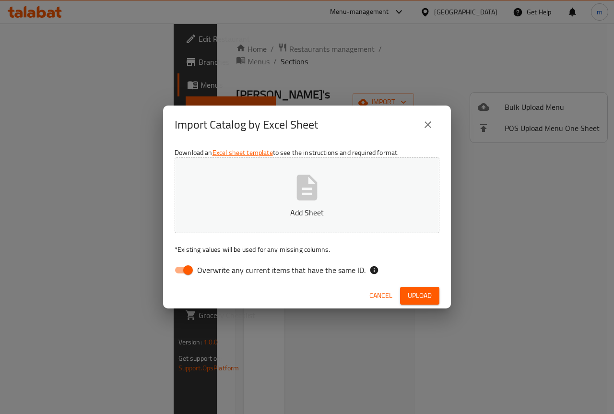
click at [425, 126] on icon "close" at bounding box center [428, 125] width 12 height 12
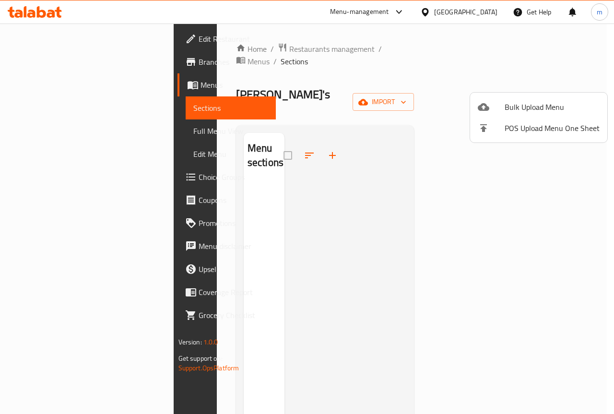
click at [378, 183] on div at bounding box center [307, 207] width 614 height 414
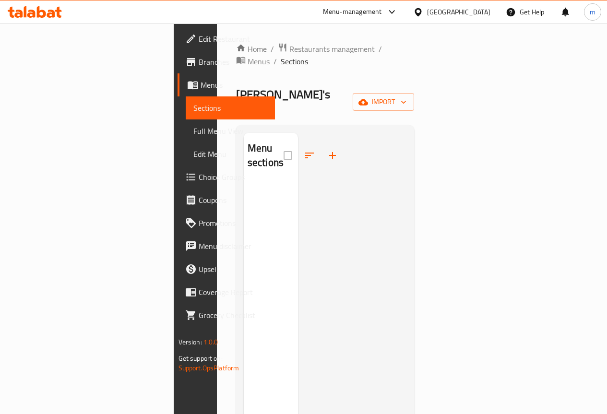
click at [193, 103] on span "Sections" at bounding box center [230, 108] width 74 height 12
click at [201, 84] on span "Menus" at bounding box center [234, 85] width 67 height 12
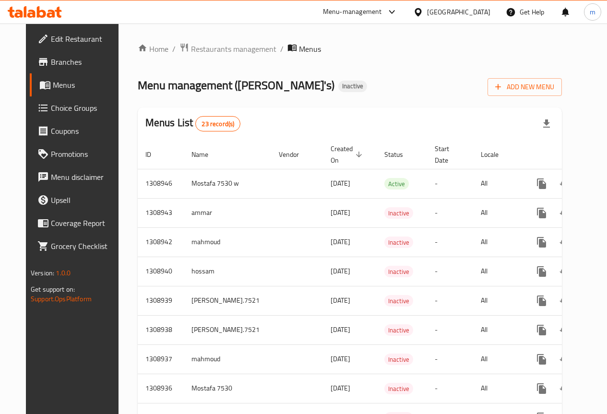
click at [53, 84] on span "Menus" at bounding box center [86, 85] width 67 height 12
click at [73, 57] on span "Branches" at bounding box center [85, 62] width 69 height 12
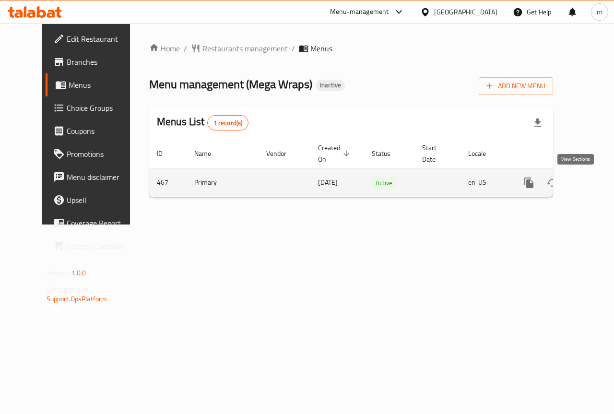
click at [593, 184] on icon "enhanced table" at bounding box center [599, 183] width 12 height 12
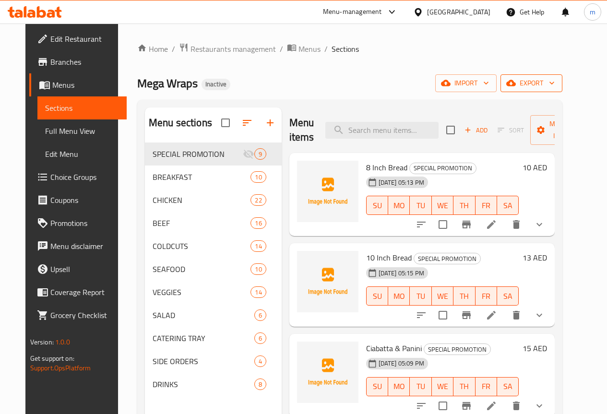
click at [543, 83] on span "export" at bounding box center [531, 83] width 47 height 12
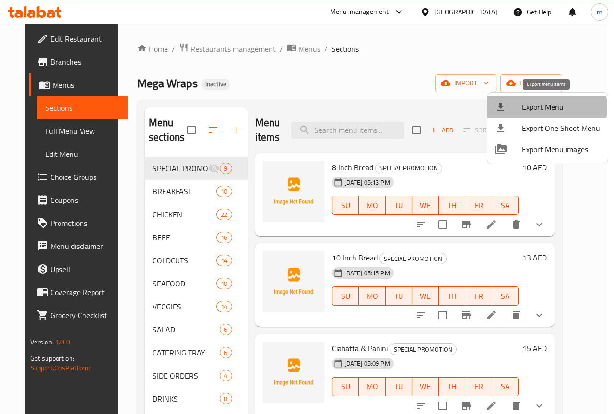
click at [543, 107] on span "Export Menu" at bounding box center [561, 107] width 78 height 12
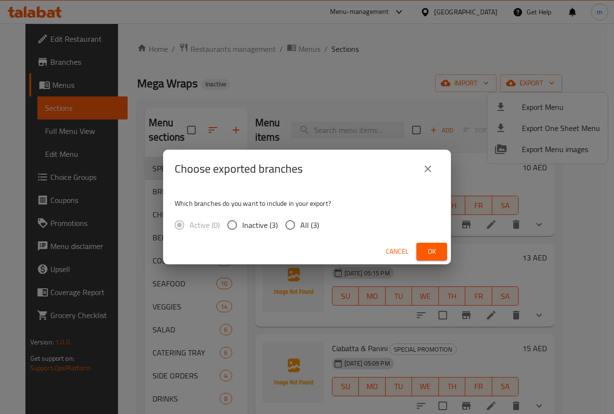
click at [283, 224] on input "All (3)" at bounding box center [290, 225] width 20 height 20
radio input "true"
click at [427, 252] on span "Ok" at bounding box center [431, 252] width 15 height 12
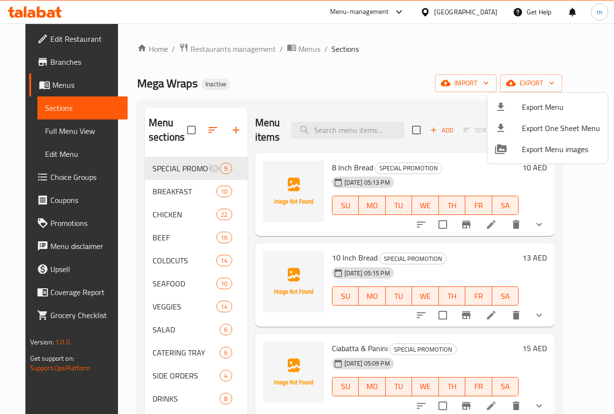
click at [419, 66] on div at bounding box center [307, 207] width 614 height 414
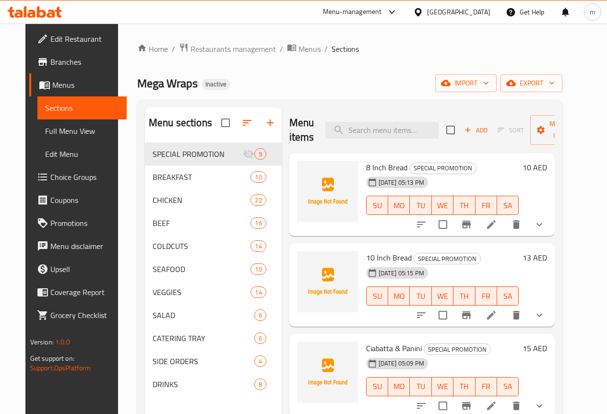
click at [59, 247] on span "Menu disclaimer" at bounding box center [84, 246] width 69 height 12
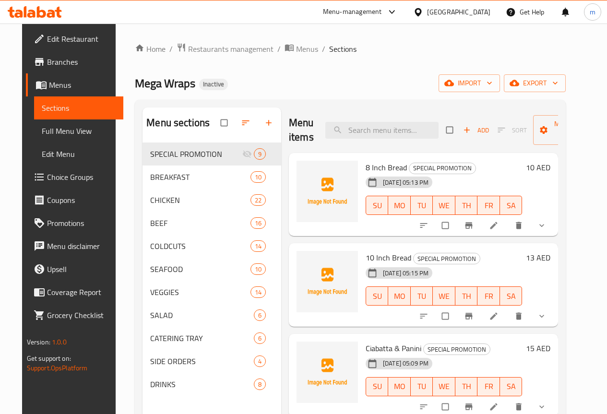
click at [62, 128] on span "Full Menu View" at bounding box center [79, 131] width 74 height 12
click at [42, 134] on span "Full Menu View" at bounding box center [79, 131] width 74 height 12
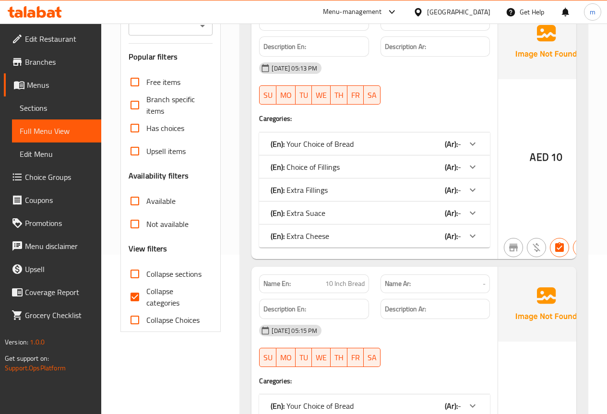
scroll to position [288, 0]
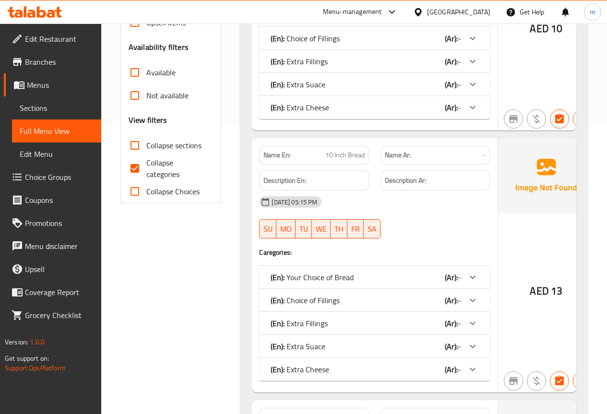
click at [136, 170] on input "Collapse categories" at bounding box center [134, 168] width 23 height 23
checkbox input "false"
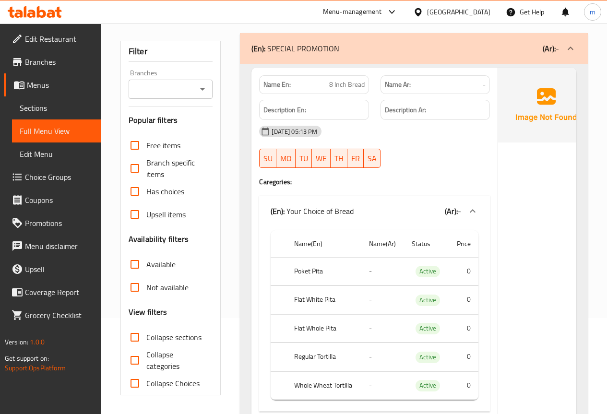
scroll to position [0, 0]
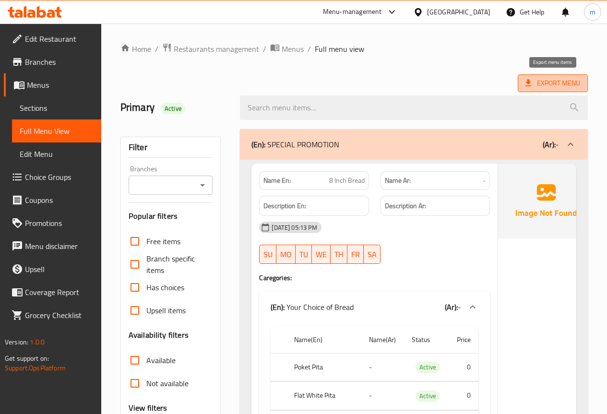
click at [537, 84] on span "Export Menu" at bounding box center [552, 83] width 55 height 12
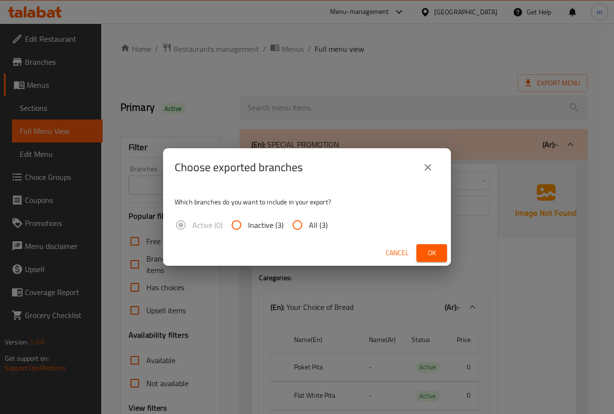
click at [430, 170] on icon "close" at bounding box center [428, 167] width 7 height 7
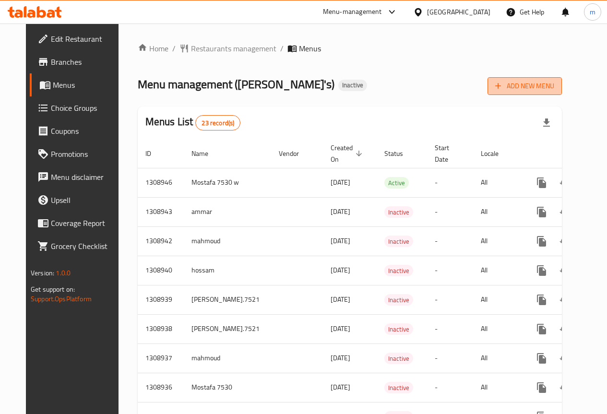
click at [541, 86] on span "Add New Menu" at bounding box center [524, 86] width 59 height 12
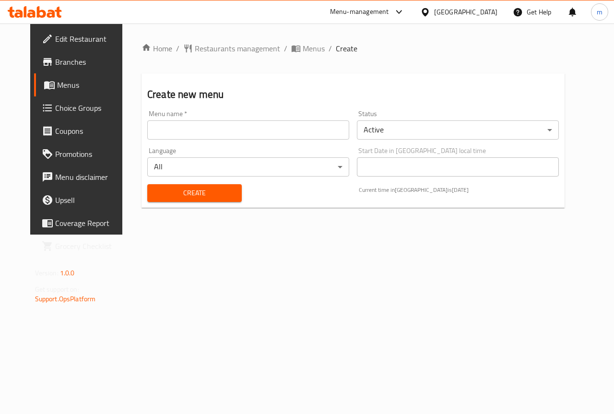
click at [226, 129] on input "text" at bounding box center [248, 129] width 202 height 19
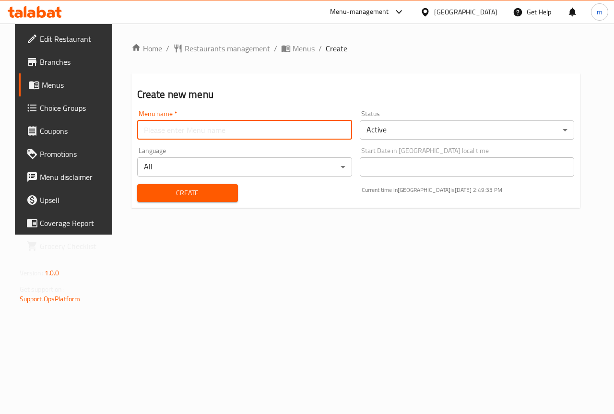
type input "mahmoud"
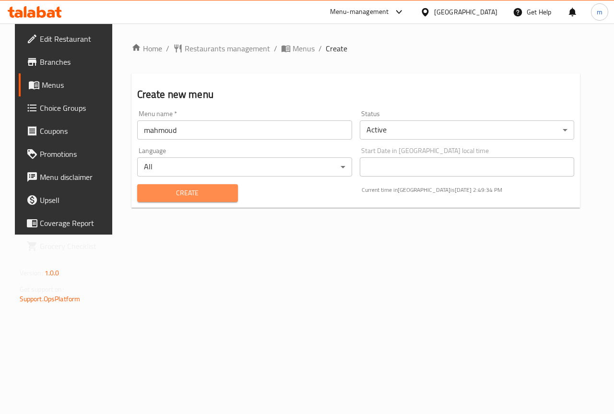
click at [199, 201] on button "Create" at bounding box center [187, 193] width 101 height 18
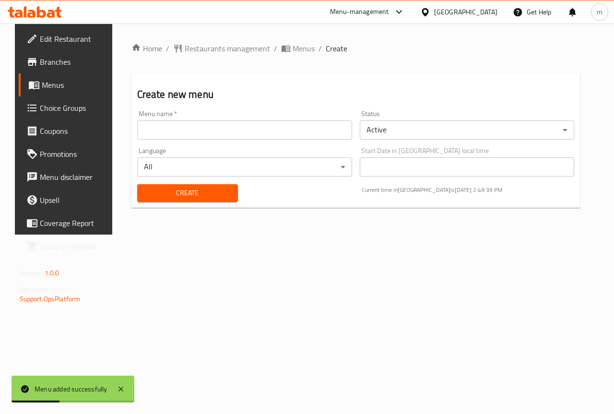
click at [43, 85] on span "Menus" at bounding box center [76, 85] width 68 height 12
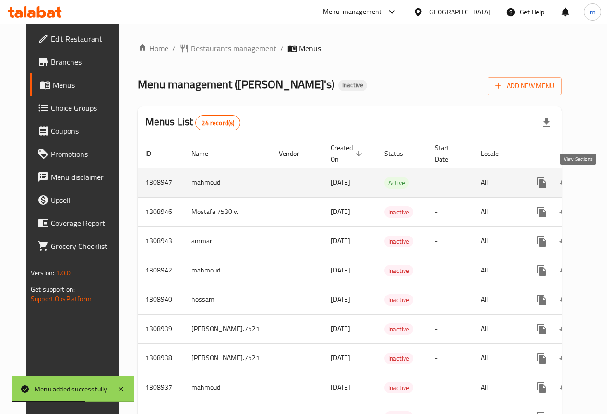
click at [605, 187] on icon "enhanced table" at bounding box center [611, 183] width 12 height 12
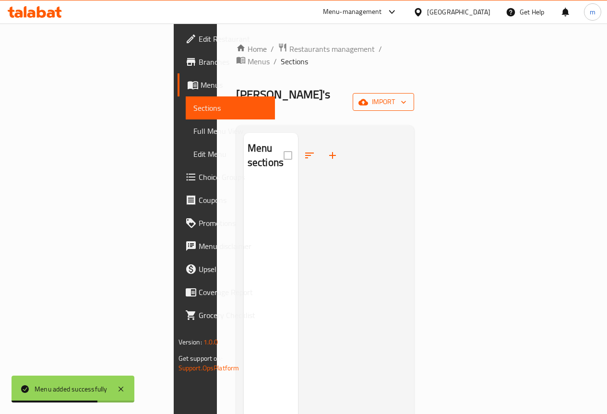
click at [368, 97] on icon "button" at bounding box center [363, 102] width 10 height 10
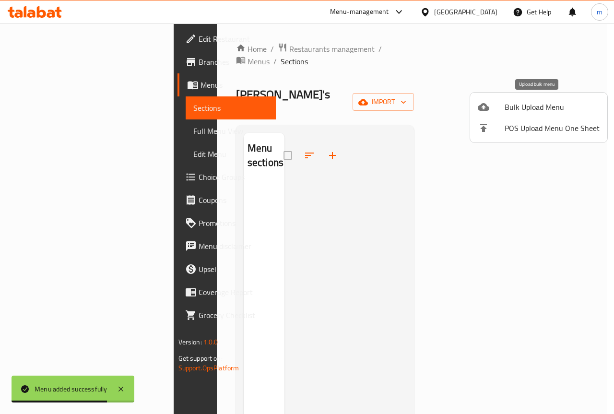
click at [530, 107] on span "Bulk Upload Menu" at bounding box center [552, 107] width 95 height 12
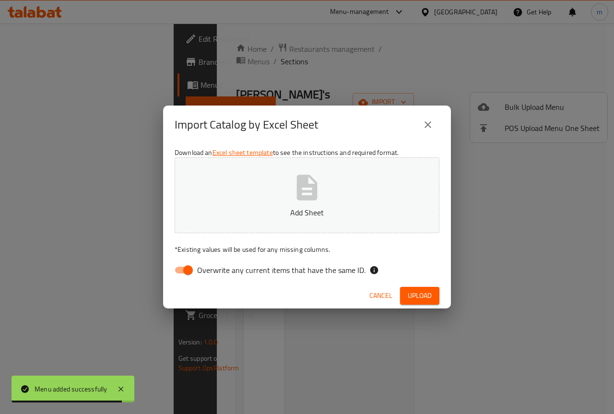
click at [195, 271] on input "Overwrite any current items that have the same ID." at bounding box center [188, 270] width 55 height 18
checkbox input "false"
click at [302, 204] on button "Add Sheet" at bounding box center [307, 195] width 265 height 76
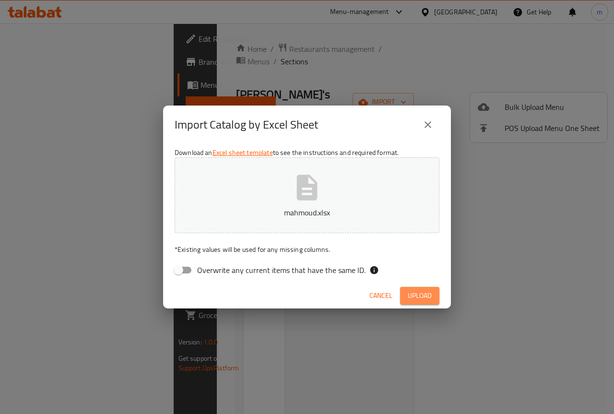
click at [424, 295] on span "Upload" at bounding box center [420, 296] width 24 height 12
click at [430, 296] on span "button" at bounding box center [424, 296] width 15 height 10
click at [419, 302] on button "Upload" at bounding box center [419, 296] width 39 height 18
click at [264, 222] on button "mahmoud.xlsx" at bounding box center [307, 195] width 265 height 76
click at [415, 295] on span "Upload" at bounding box center [420, 296] width 24 height 12
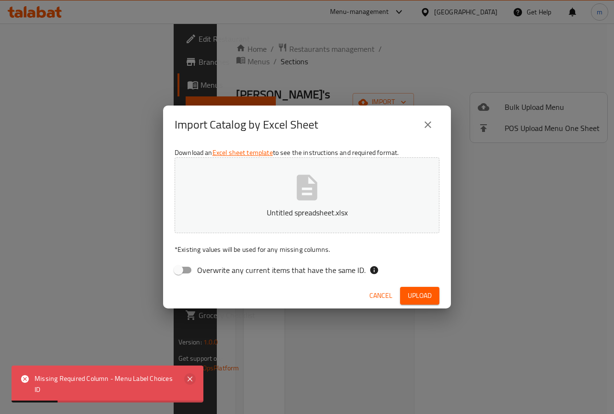
click at [190, 382] on icon at bounding box center [190, 379] width 12 height 12
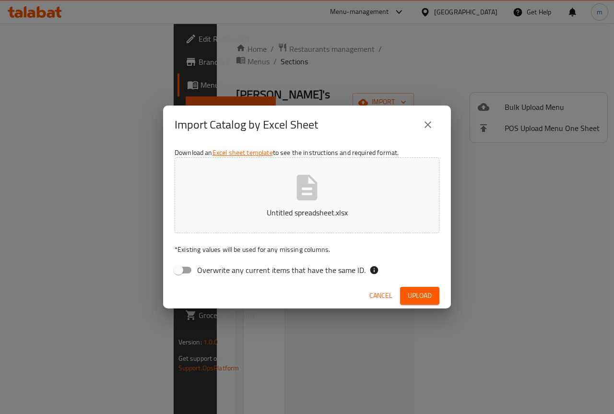
click at [421, 128] on button "close" at bounding box center [428, 124] width 23 height 23
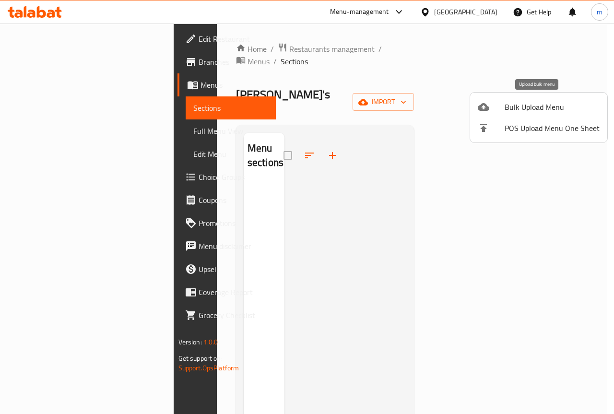
click at [530, 107] on span "Bulk Upload Menu" at bounding box center [552, 107] width 95 height 12
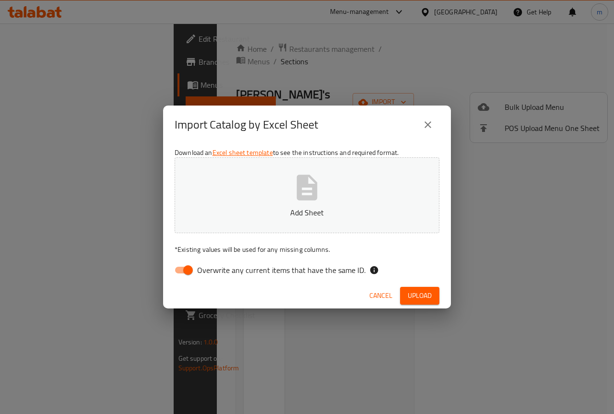
click at [315, 209] on p "Add Sheet" at bounding box center [307, 213] width 235 height 12
click at [184, 271] on input "Overwrite any current items that have the same ID." at bounding box center [188, 270] width 55 height 18
checkbox input "false"
click at [428, 295] on span "Upload" at bounding box center [420, 296] width 24 height 12
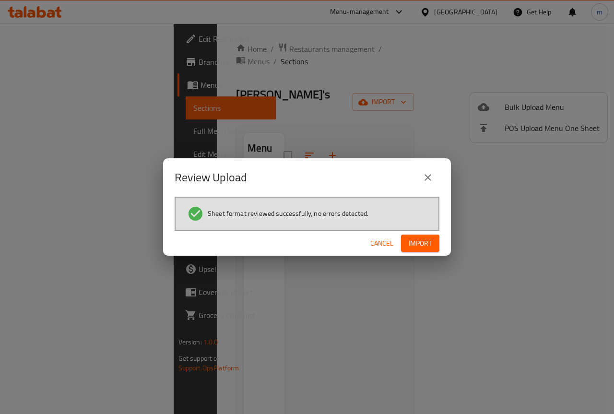
click at [411, 235] on button "Import" at bounding box center [420, 244] width 38 height 18
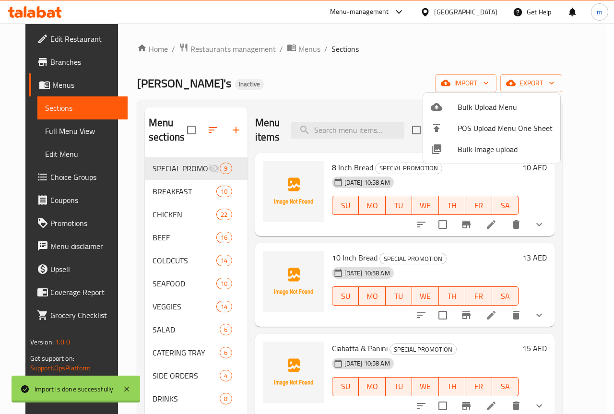
click at [60, 135] on div at bounding box center [307, 207] width 614 height 414
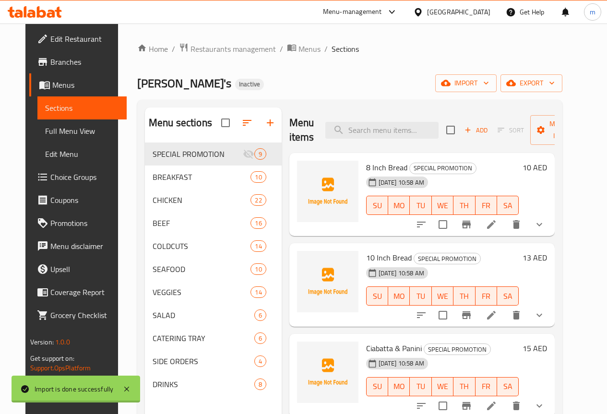
click at [61, 135] on span "Full Menu View" at bounding box center [82, 131] width 74 height 12
click at [76, 134] on span "Full Menu View" at bounding box center [82, 131] width 74 height 12
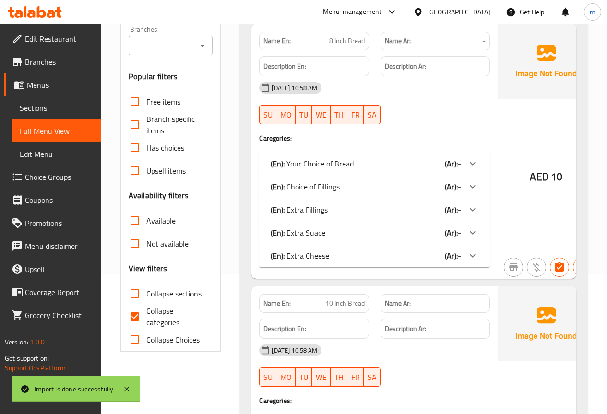
scroll to position [240, 0]
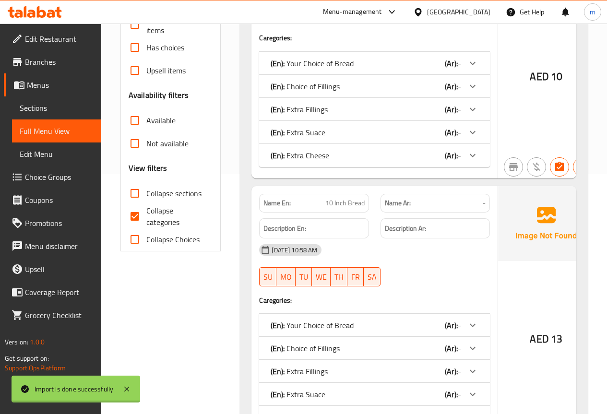
click at [136, 215] on input "Collapse categories" at bounding box center [134, 216] width 23 height 23
checkbox input "false"
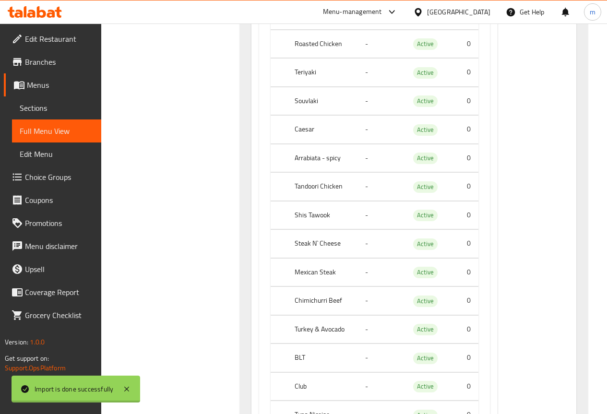
scroll to position [0, 0]
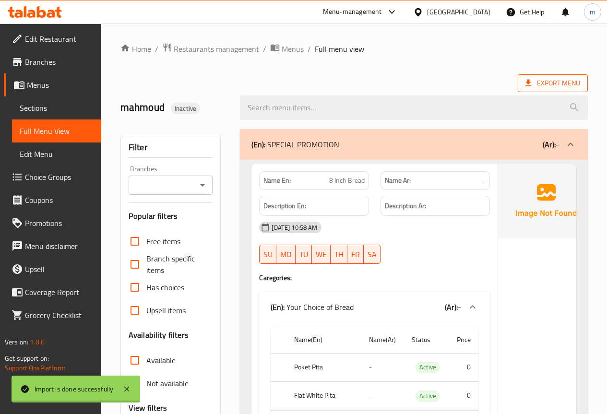
click at [528, 80] on icon at bounding box center [528, 83] width 6 height 7
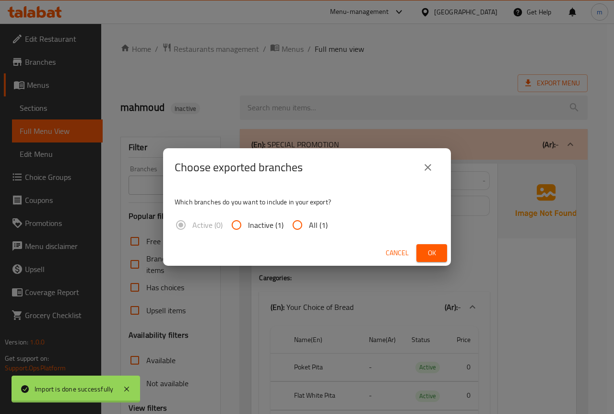
click at [302, 230] on input "All (1)" at bounding box center [297, 225] width 23 height 23
radio input "true"
click at [436, 254] on span "Ok" at bounding box center [431, 253] width 15 height 12
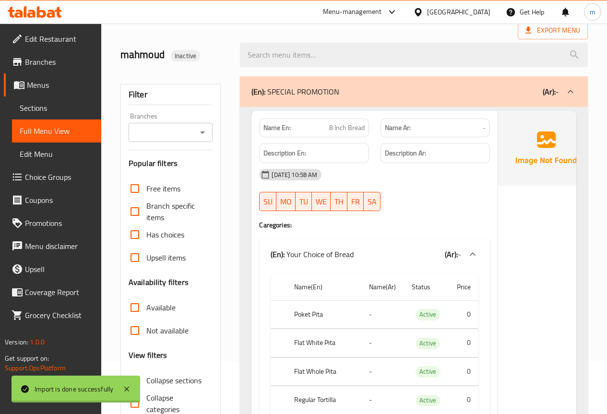
scroll to position [96, 0]
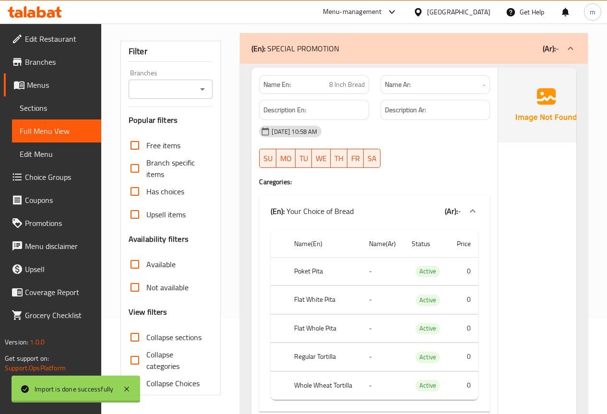
click at [56, 59] on span "Branches" at bounding box center [59, 62] width 69 height 12
